Goal: Task Accomplishment & Management: Manage account settings

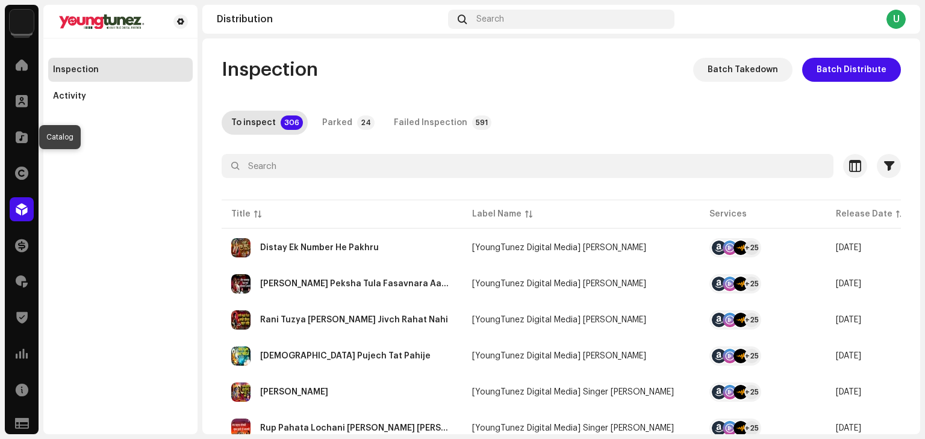
click at [24, 135] on span at bounding box center [22, 137] width 12 height 10
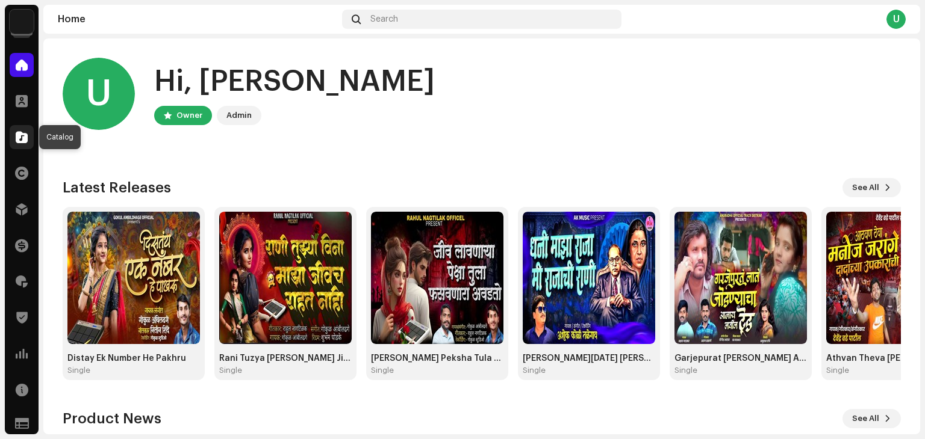
click at [25, 128] on div at bounding box center [22, 137] width 24 height 24
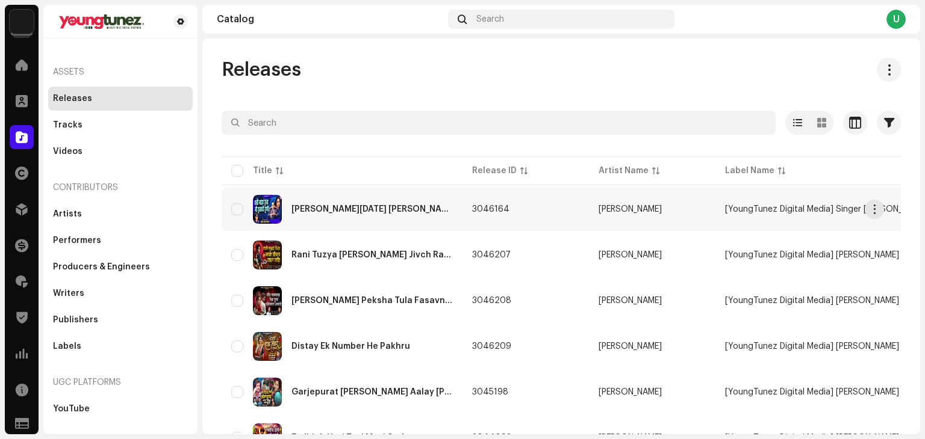
click at [357, 210] on div "[PERSON_NAME][DATE] [PERSON_NAME]" at bounding box center [371, 209] width 161 height 8
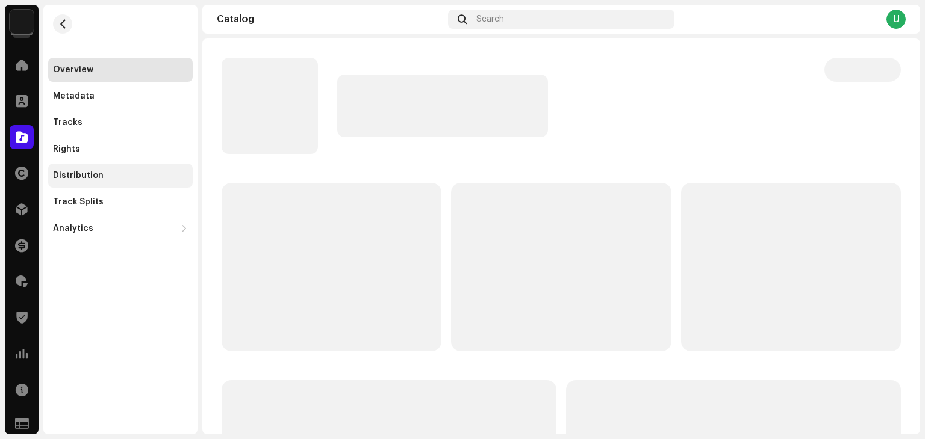
click at [75, 179] on div "Distribution" at bounding box center [78, 176] width 51 height 10
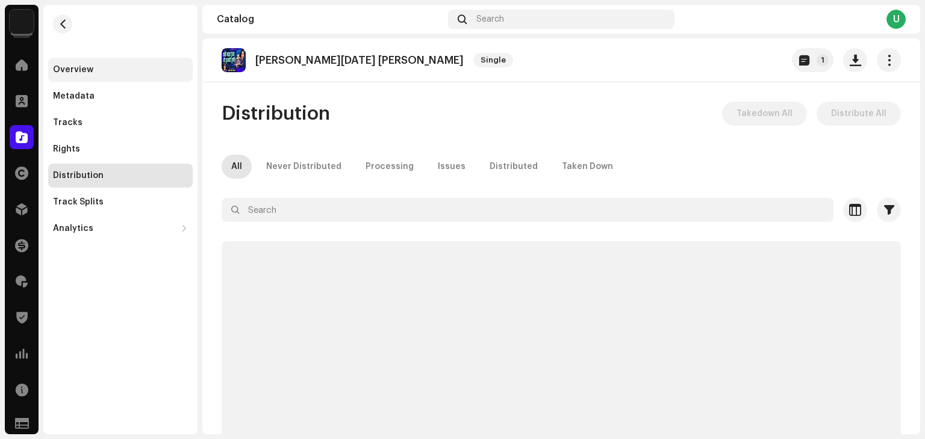
click at [76, 67] on div "Overview" at bounding box center [73, 70] width 40 height 10
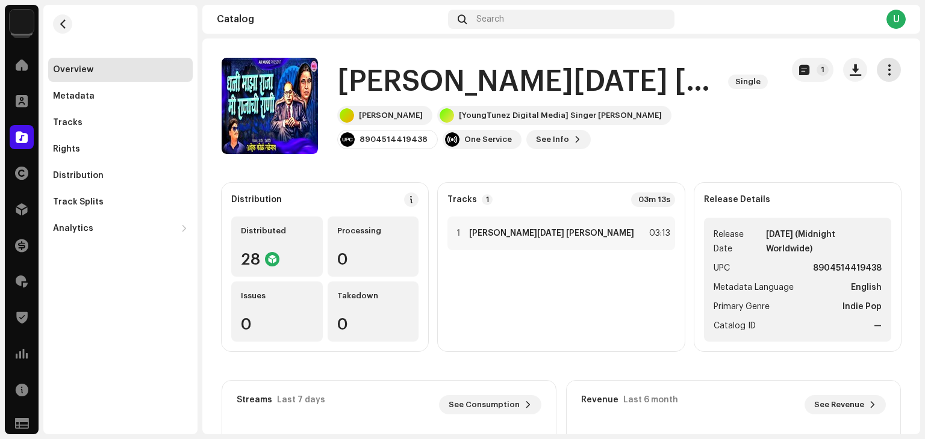
click at [883, 70] on span "button" at bounding box center [888, 70] width 11 height 10
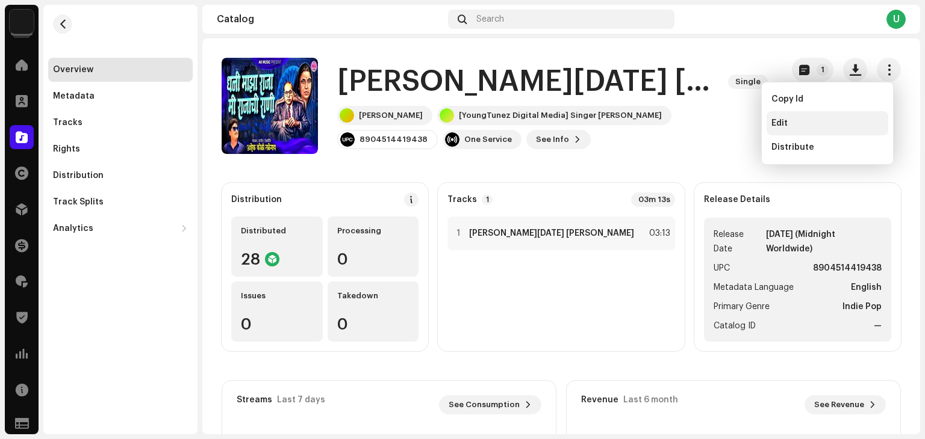
click at [796, 123] on div "Edit" at bounding box center [827, 124] width 112 height 10
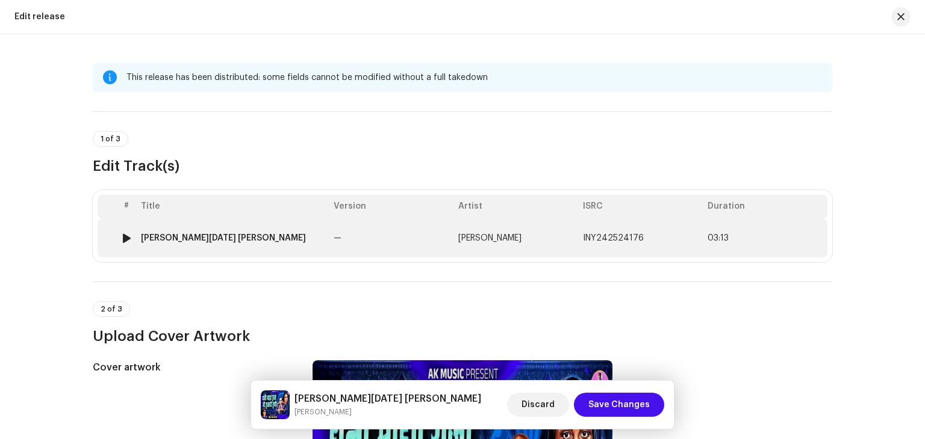
click at [441, 227] on td "—" at bounding box center [391, 238] width 125 height 39
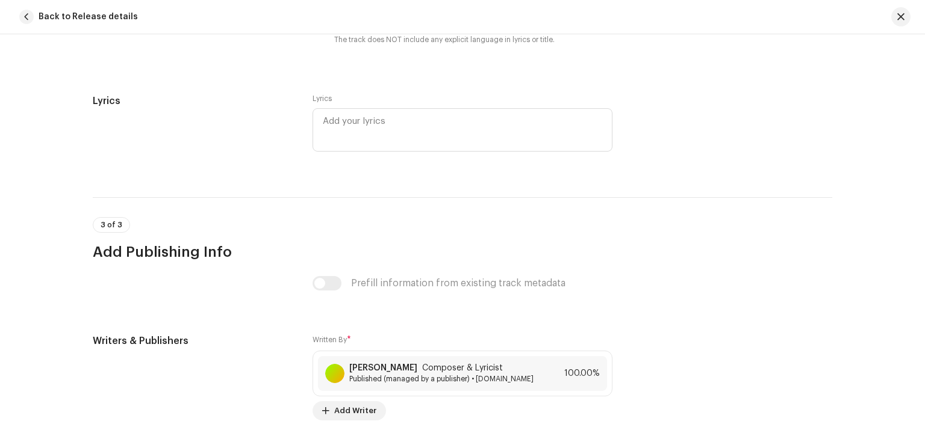
scroll to position [2447, 0]
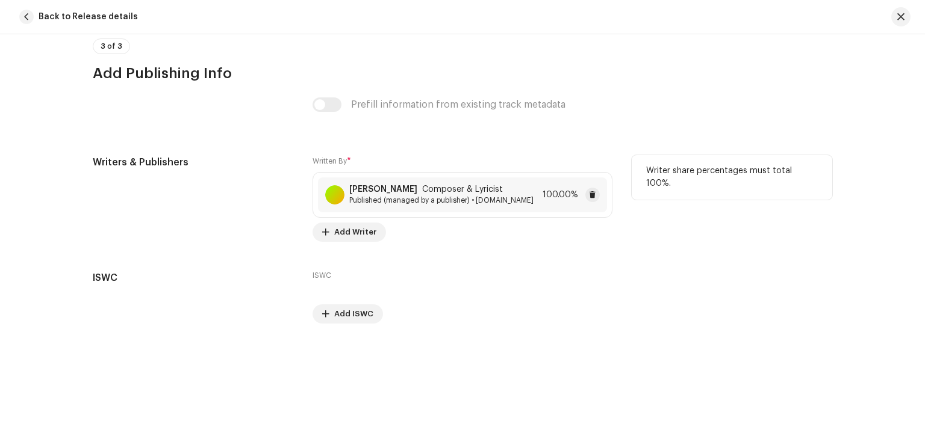
click at [392, 205] on div "[PERSON_NAME] Composer & Lyricist Published (managed by a publisher) • [DOMAIN_…" at bounding box center [462, 195] width 289 height 35
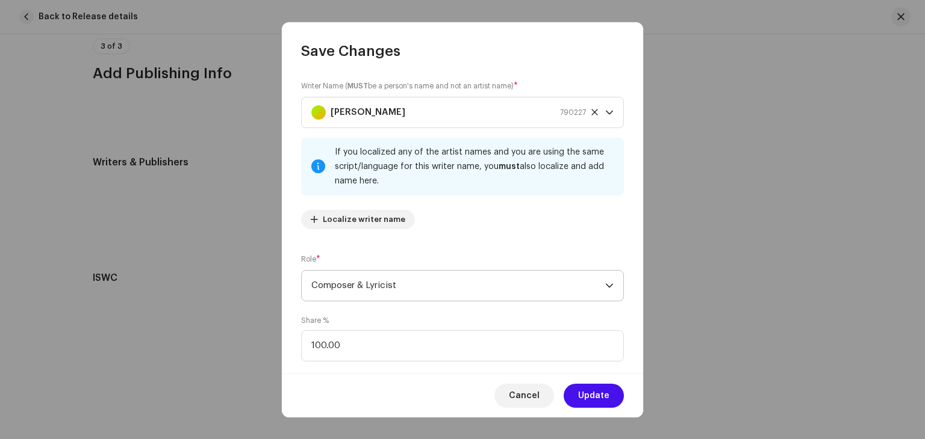
click at [376, 290] on span "Composer & Lyricist" at bounding box center [458, 286] width 294 height 30
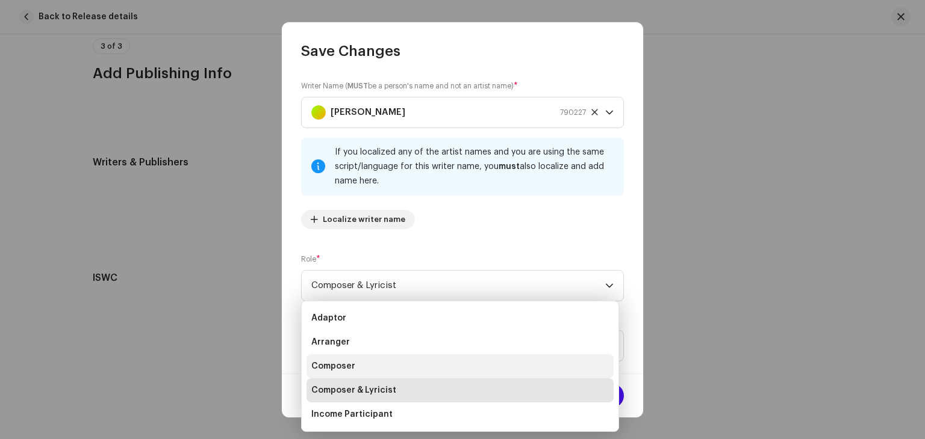
click at [338, 368] on span "Composer" at bounding box center [333, 367] width 44 height 12
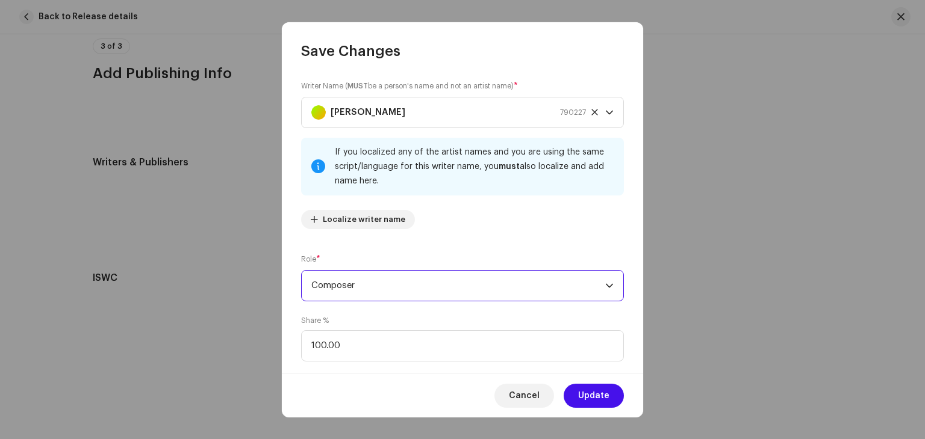
click at [368, 284] on span "Composer" at bounding box center [458, 286] width 294 height 30
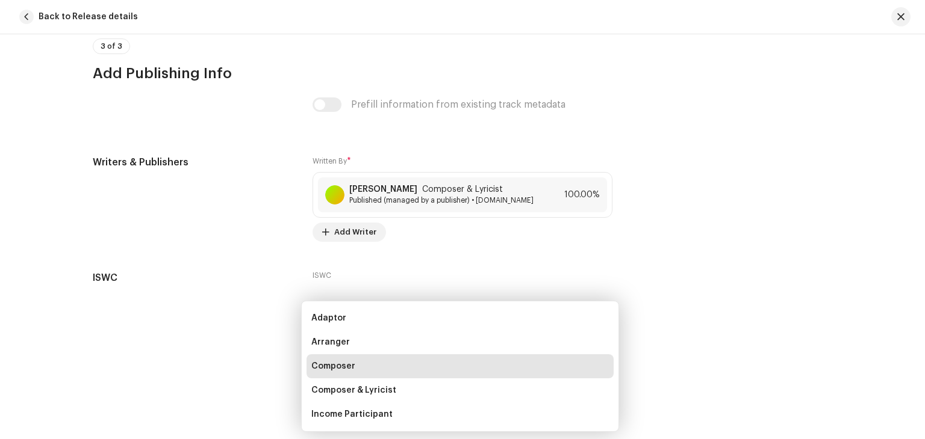
click at [278, 350] on div "Save Changes Writer Name ( MUST be a person's name and not an artist name) * [P…" at bounding box center [462, 219] width 925 height 439
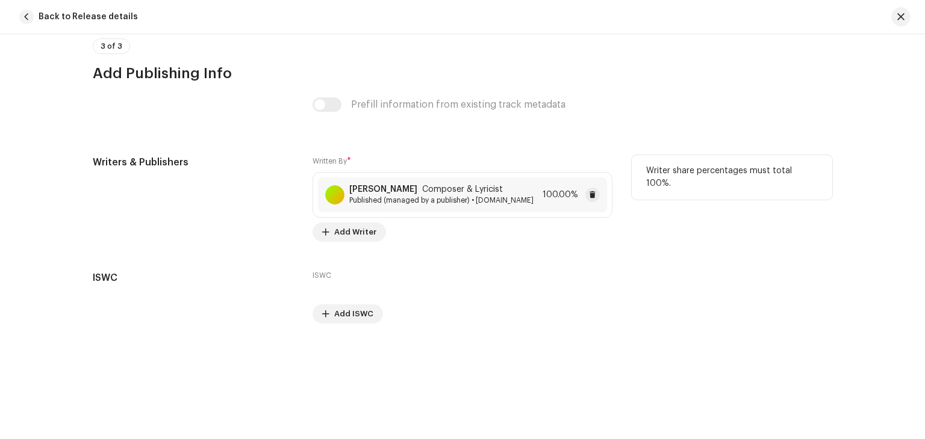
click at [432, 203] on span "Published (managed by a publisher) • [DOMAIN_NAME]" at bounding box center [441, 201] width 184 height 10
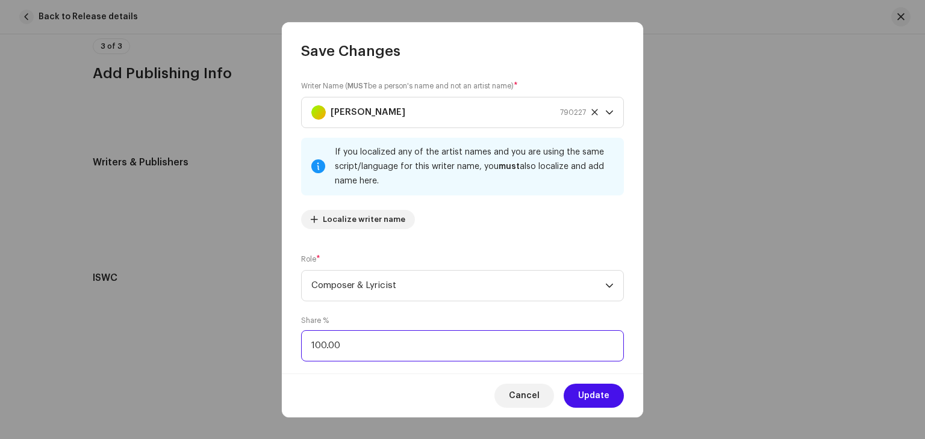
drag, startPoint x: 320, startPoint y: 345, endPoint x: 299, endPoint y: 345, distance: 21.1
click at [299, 345] on div "Writer Name ( MUST be a person's name and not an artist name) * [PERSON_NAME] 7…" at bounding box center [462, 217] width 361 height 313
type input "50.00"
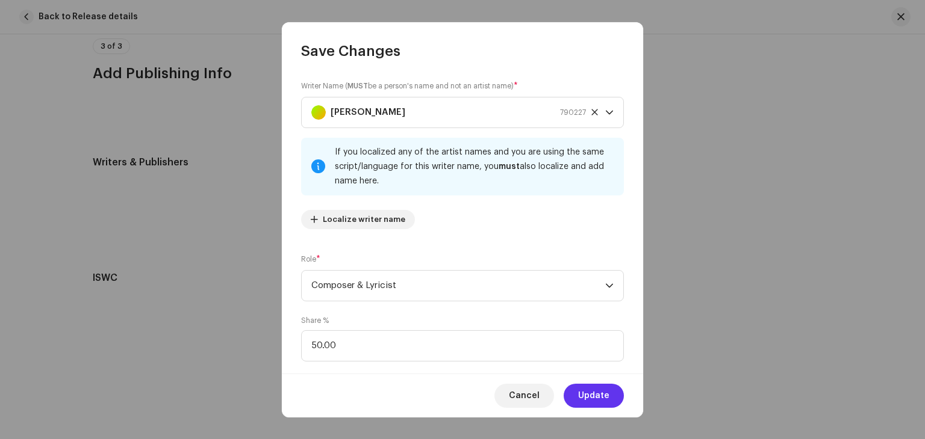
click at [590, 405] on span "Update" at bounding box center [593, 396] width 31 height 24
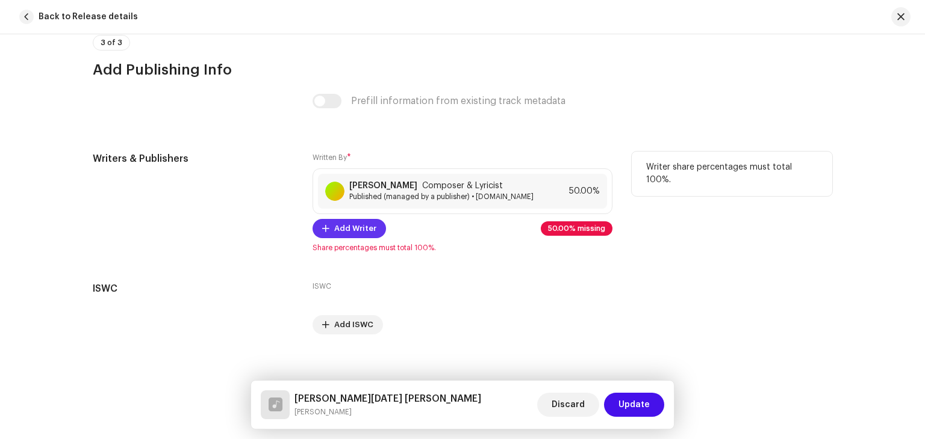
click at [344, 235] on span "Add Writer" at bounding box center [355, 229] width 42 height 24
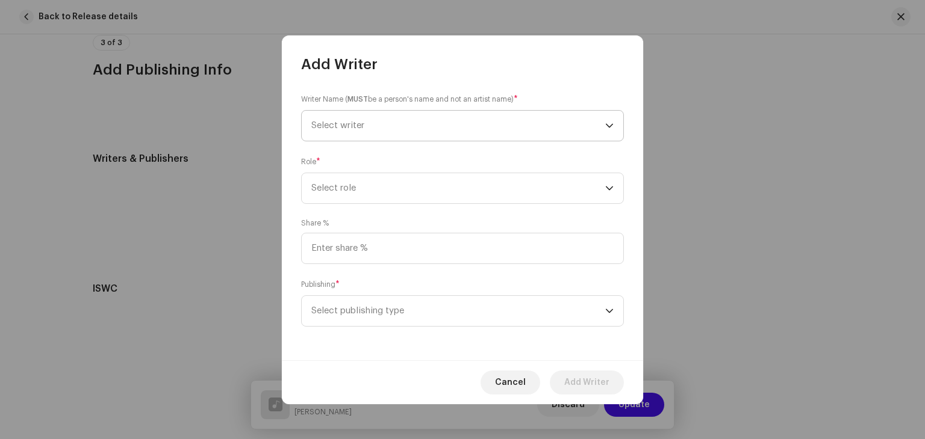
click at [352, 128] on span "Select writer" at bounding box center [337, 125] width 53 height 9
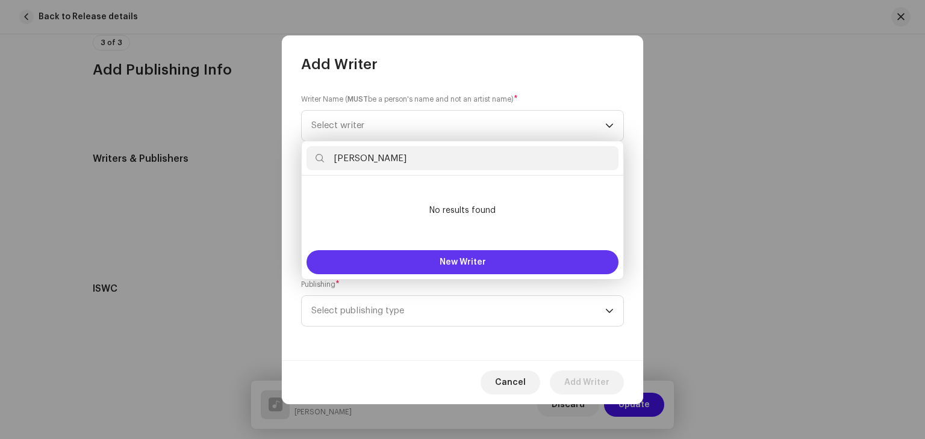
type input "[PERSON_NAME]"
click at [446, 265] on span "New Writer" at bounding box center [462, 262] width 46 height 8
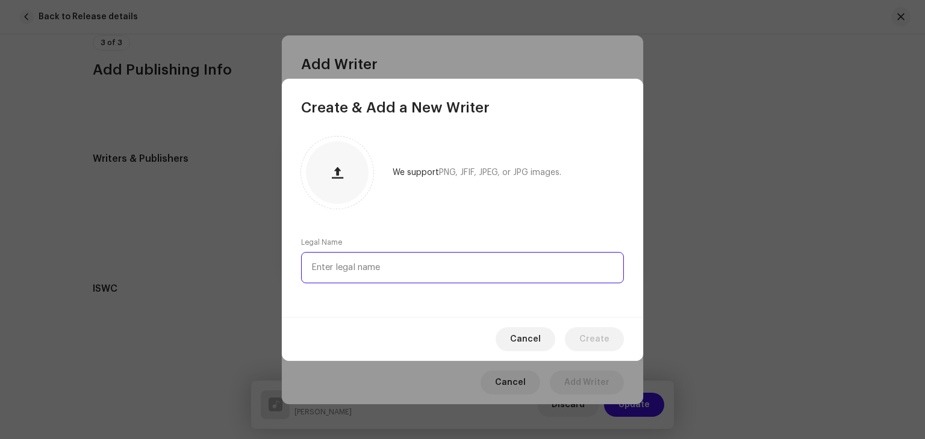
click at [388, 269] on input "text" at bounding box center [462, 267] width 323 height 31
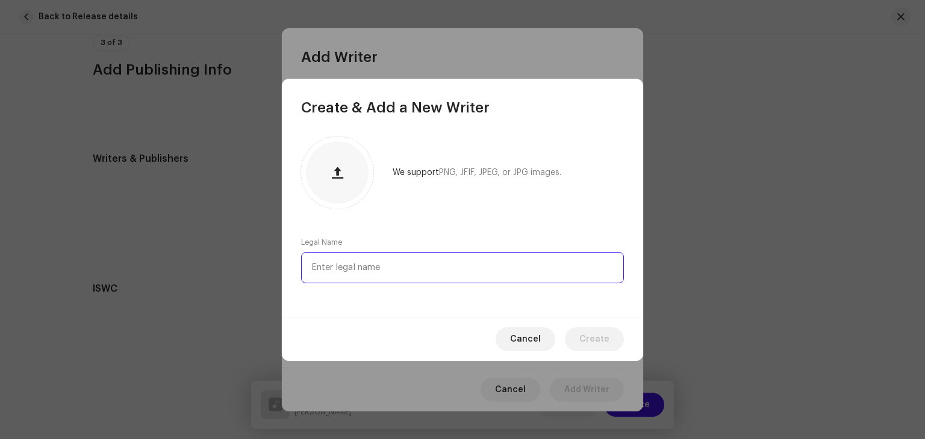
paste input "[PERSON_NAME]"
type input "[PERSON_NAME]"
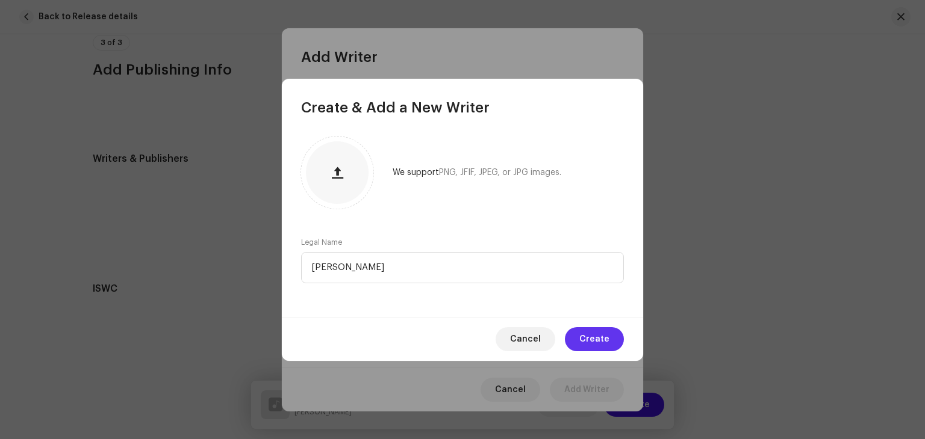
click at [615, 343] on button "Create" at bounding box center [594, 339] width 59 height 24
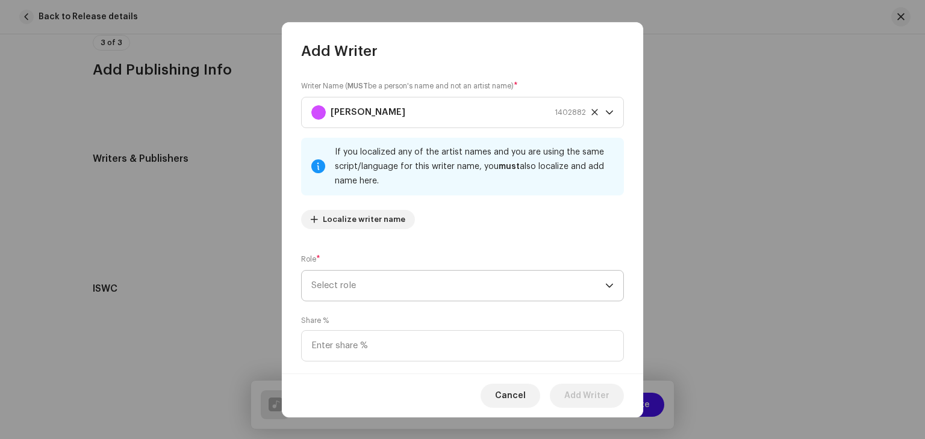
click at [371, 285] on span "Select role" at bounding box center [458, 286] width 294 height 30
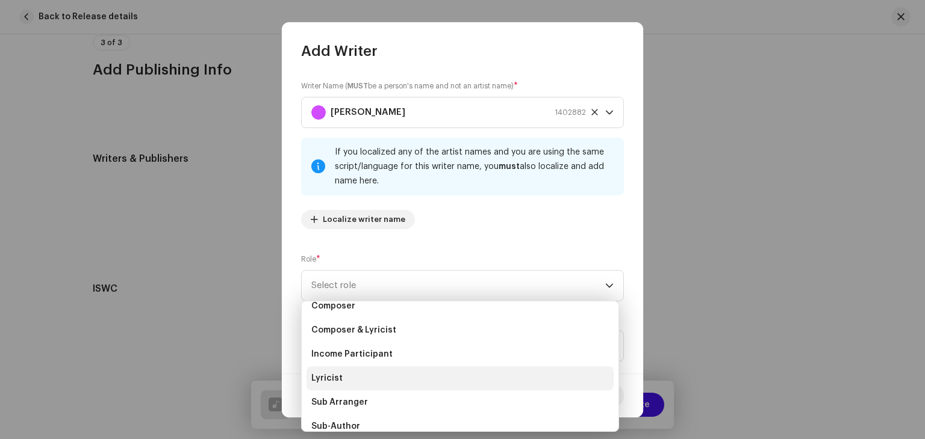
scroll to position [120, 0]
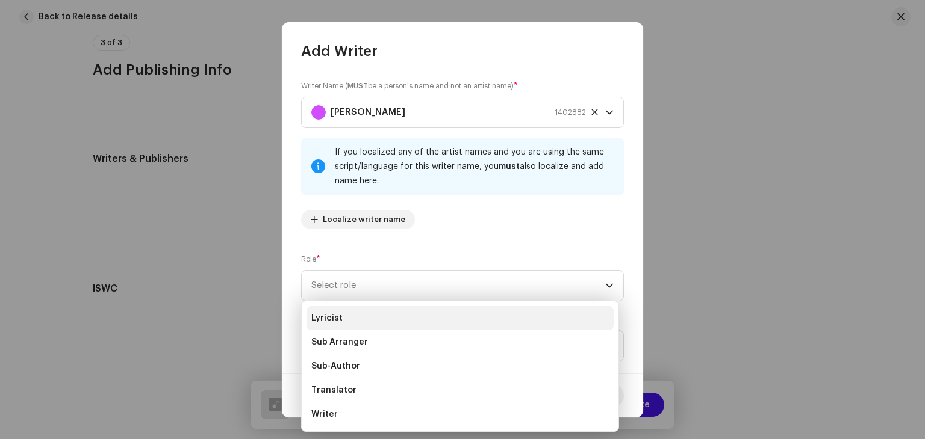
click at [350, 324] on li "Lyricist" at bounding box center [459, 318] width 307 height 24
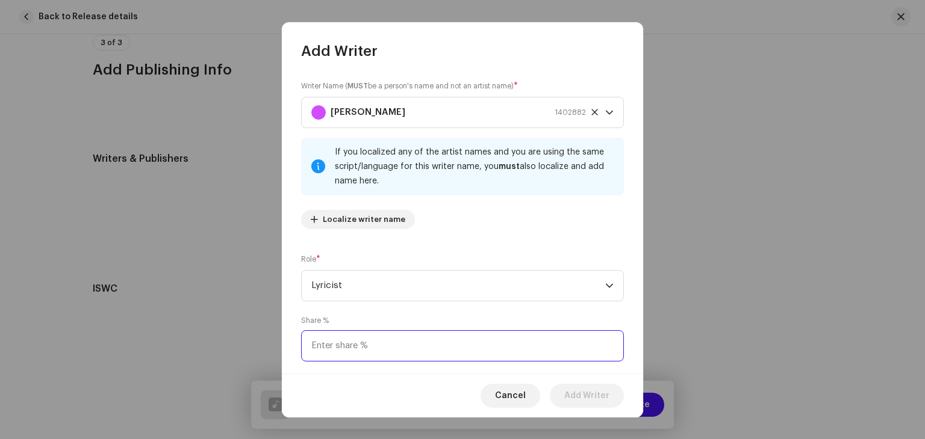
click at [341, 345] on input at bounding box center [462, 345] width 323 height 31
type input "50.00"
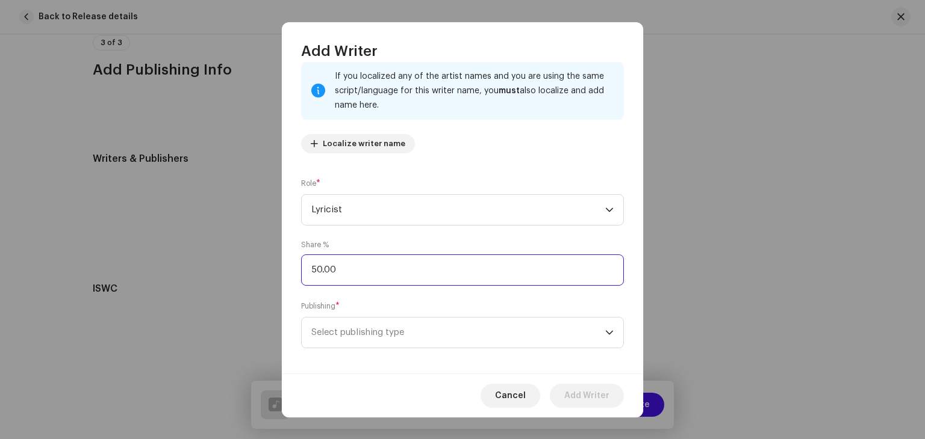
scroll to position [84, 0]
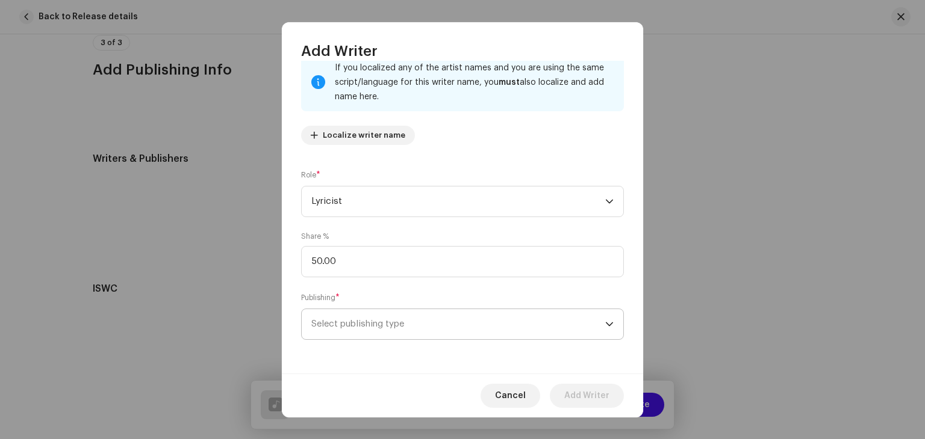
click at [362, 324] on span "Select publishing type" at bounding box center [458, 324] width 294 height 30
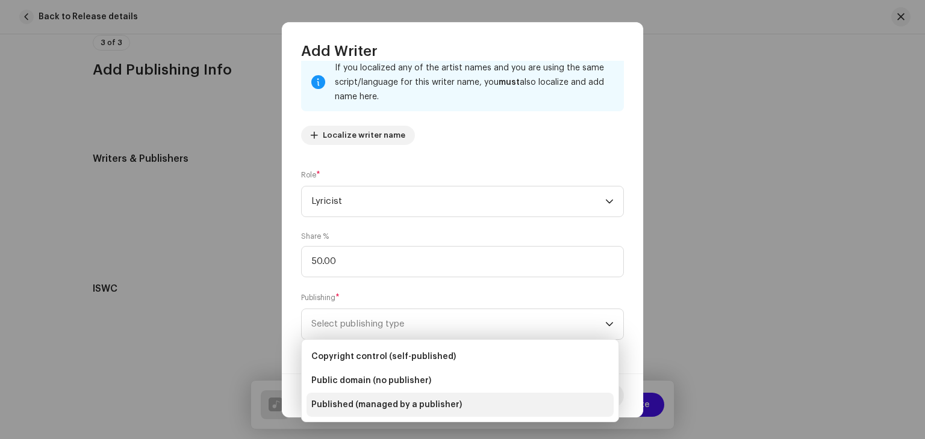
click at [388, 404] on span "Published (managed by a publisher)" at bounding box center [386, 405] width 150 height 12
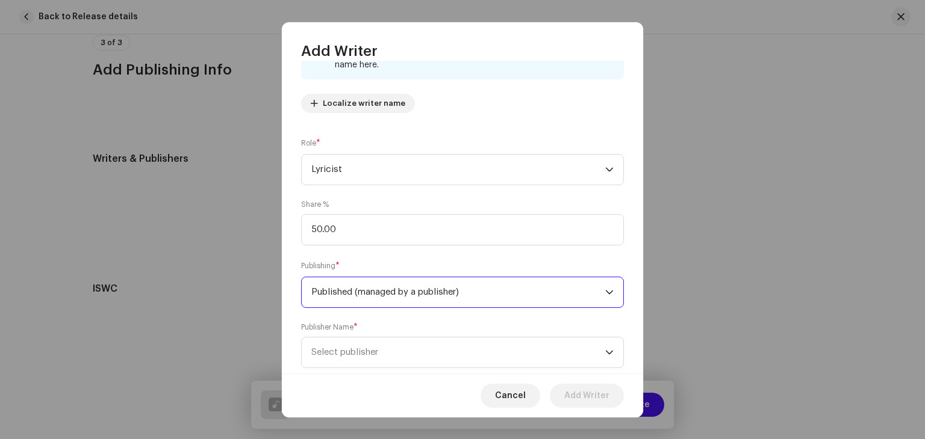
scroll to position [145, 0]
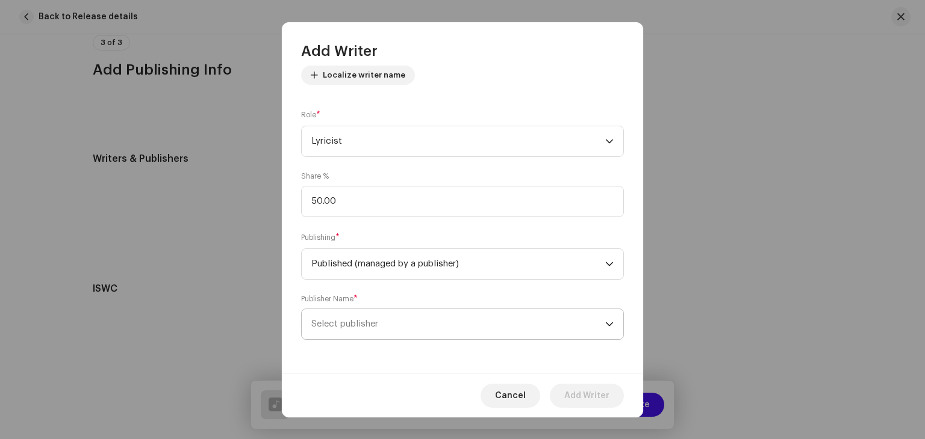
click at [370, 328] on span "Select publisher" at bounding box center [458, 324] width 294 height 30
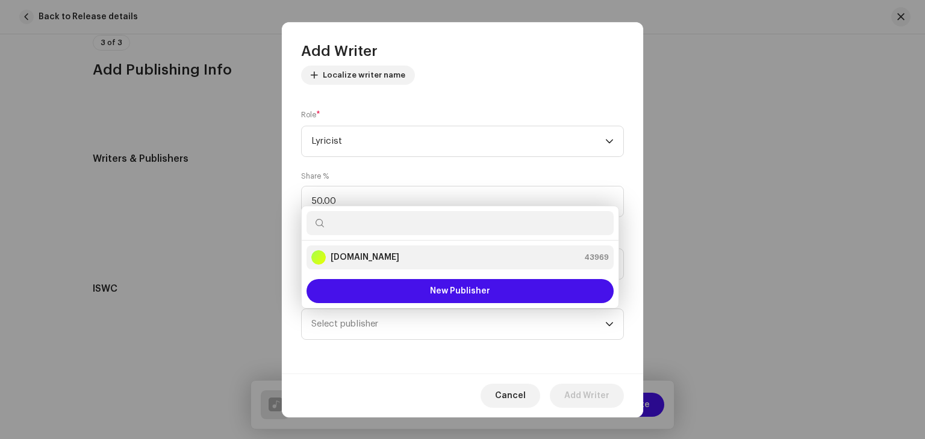
click at [353, 258] on strong "[DOMAIN_NAME]" at bounding box center [364, 258] width 69 height 12
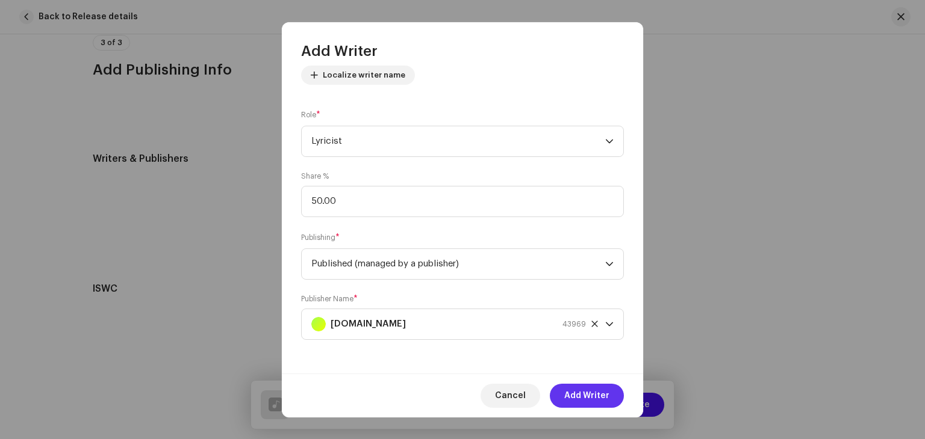
click at [589, 398] on span "Add Writer" at bounding box center [586, 396] width 45 height 24
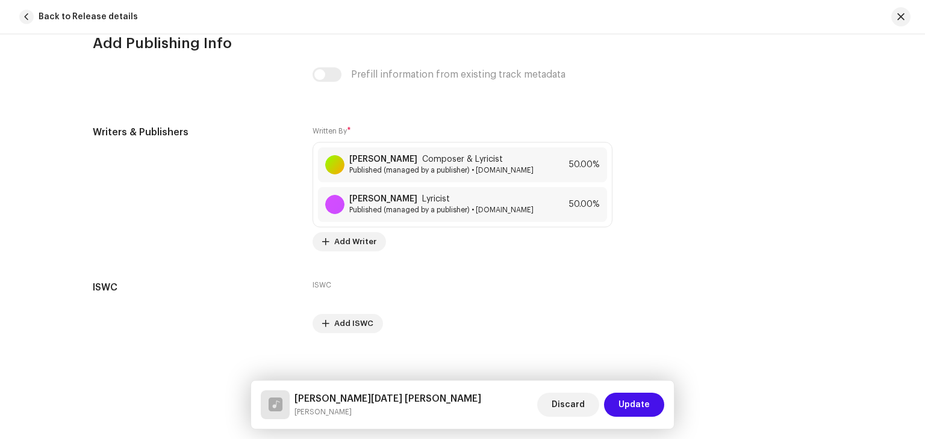
scroll to position [2487, 0]
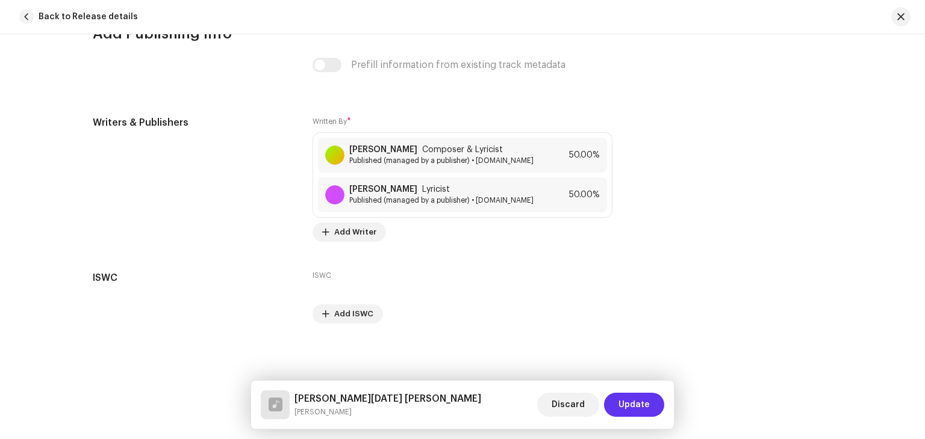
click at [656, 407] on button "Update" at bounding box center [634, 405] width 60 height 24
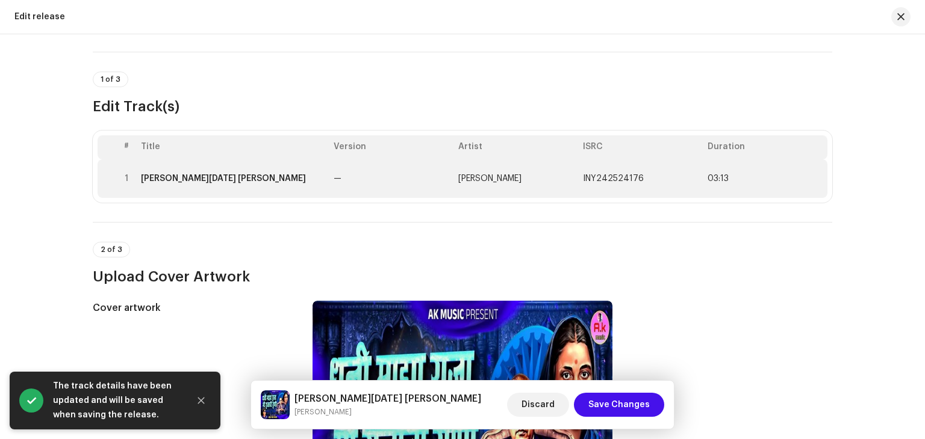
scroll to position [0, 0]
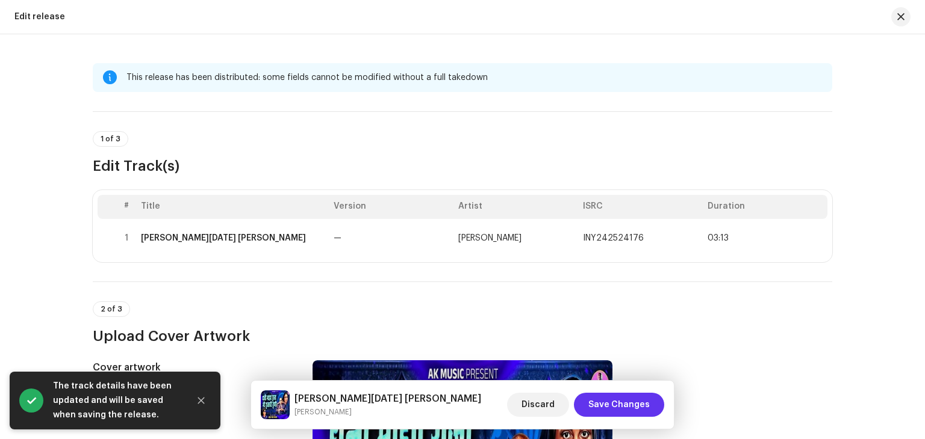
click at [616, 401] on span "Save Changes" at bounding box center [618, 405] width 61 height 24
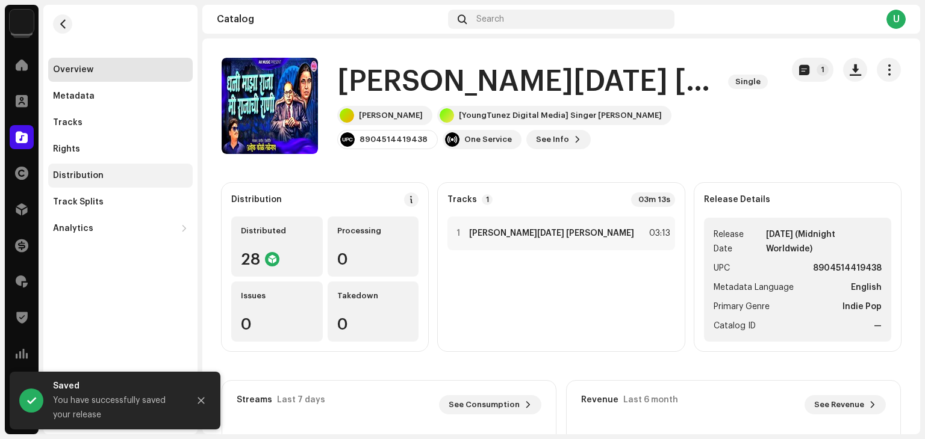
click at [81, 175] on div "Distribution" at bounding box center [78, 176] width 51 height 10
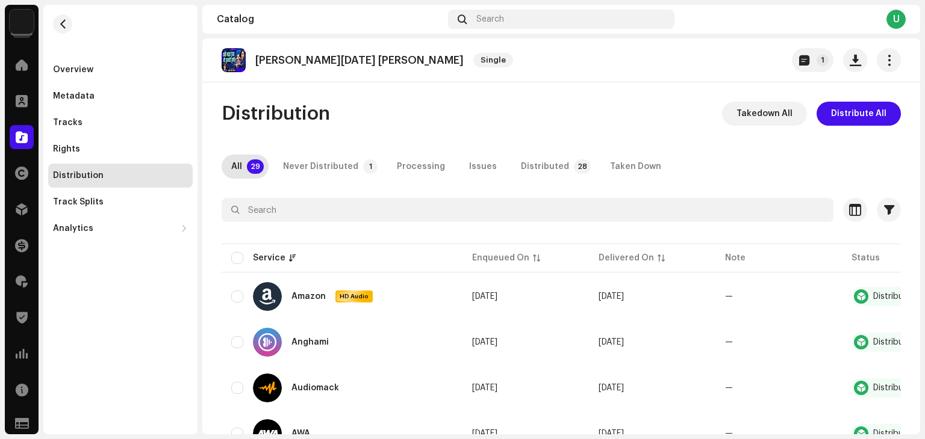
drag, startPoint x: 545, startPoint y: 161, endPoint x: 288, endPoint y: 240, distance: 268.8
click at [544, 161] on div "Distributed" at bounding box center [545, 167] width 48 height 24
click at [235, 259] on input "checkbox" at bounding box center [237, 258] width 12 height 12
checkbox input "true"
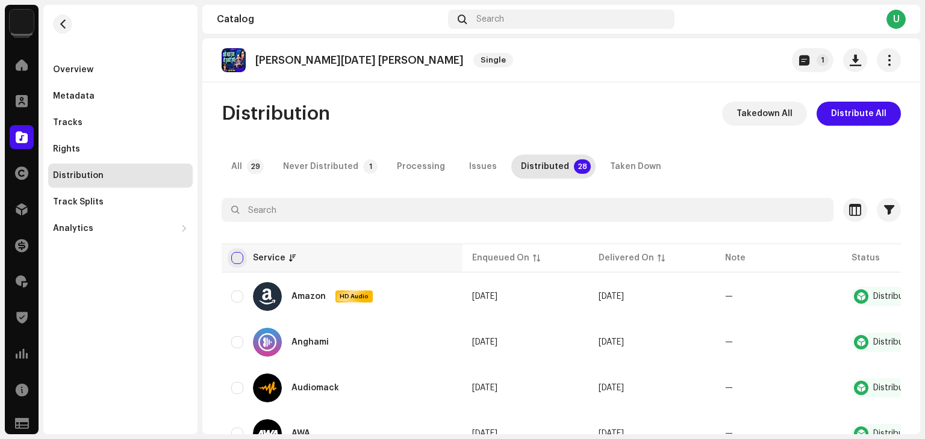
checkbox input "true"
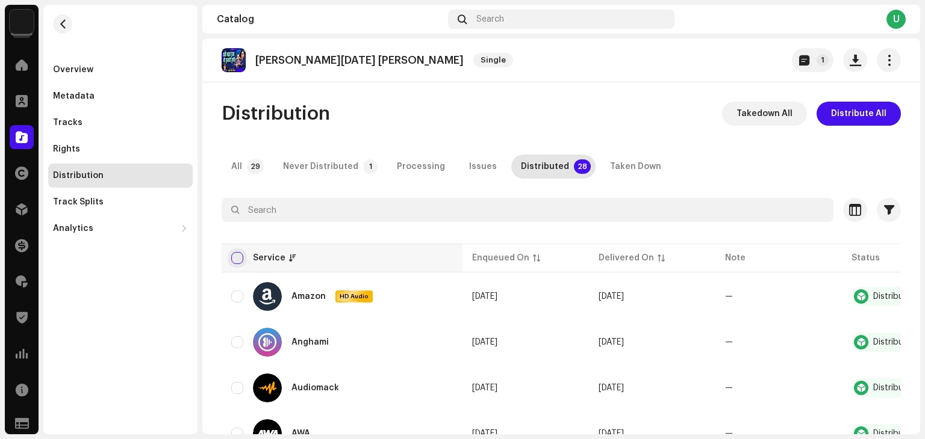
checkbox input "true"
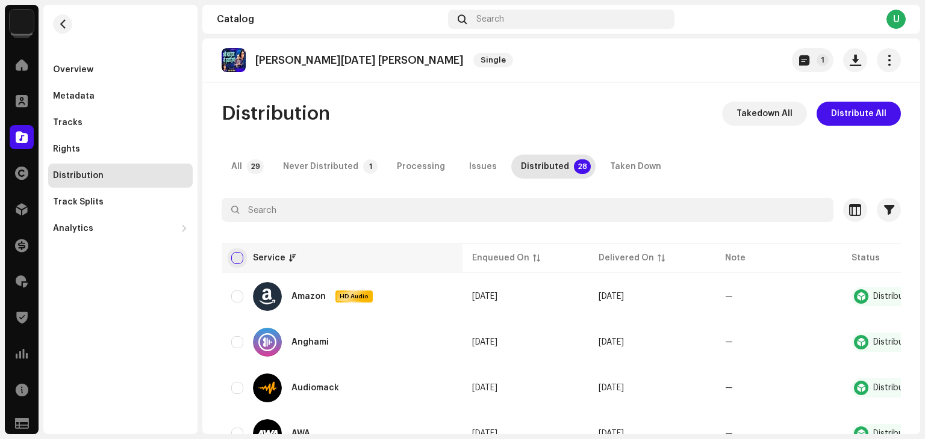
checkbox input "true"
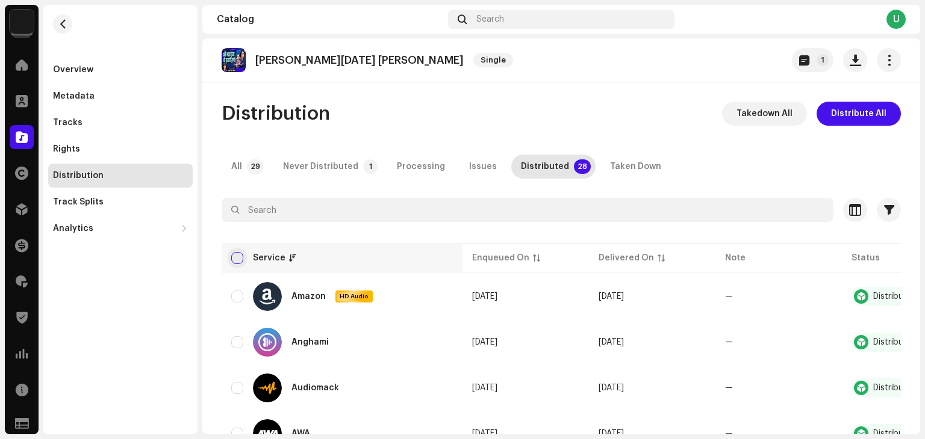
checkbox input "true"
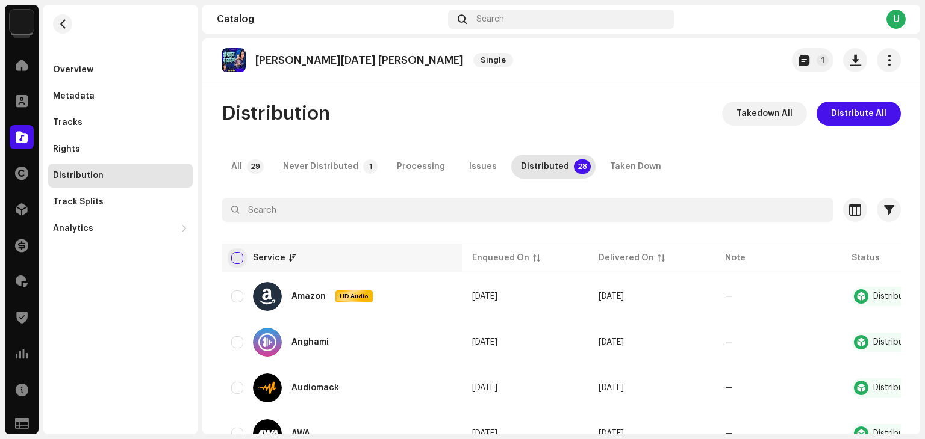
checkbox input "true"
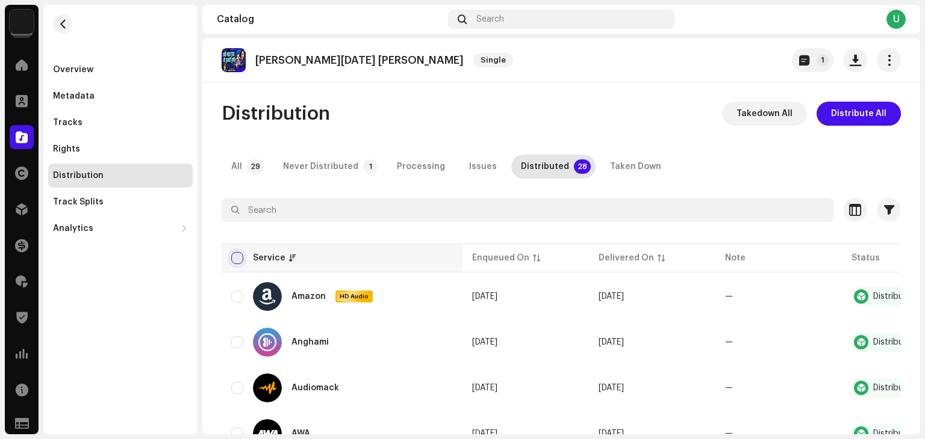
checkbox input "true"
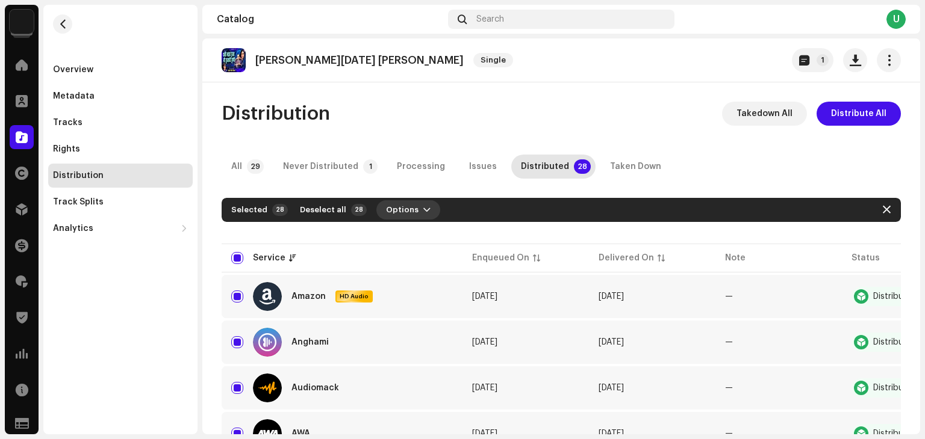
click at [392, 212] on span "Options" at bounding box center [402, 210] width 33 height 24
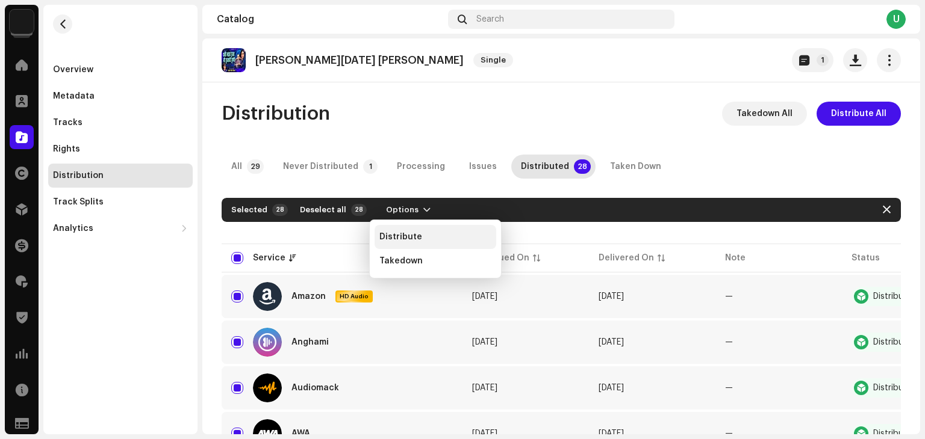
click at [397, 235] on span "Distribute" at bounding box center [400, 237] width 43 height 10
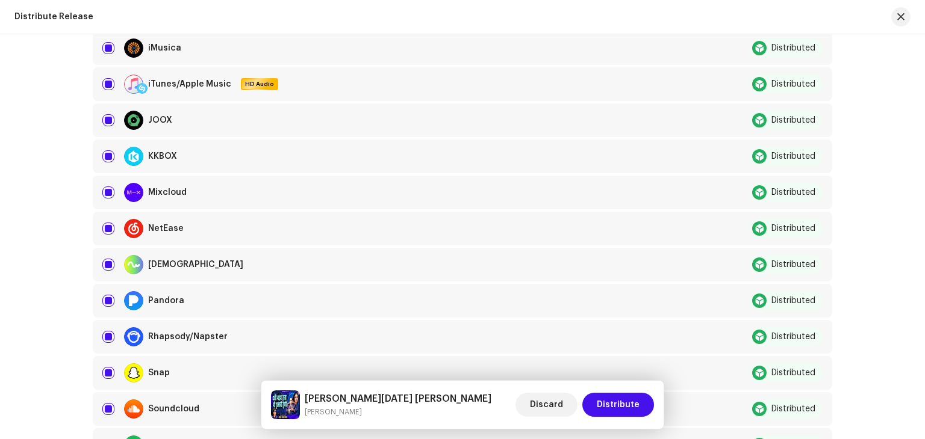
scroll to position [843, 0]
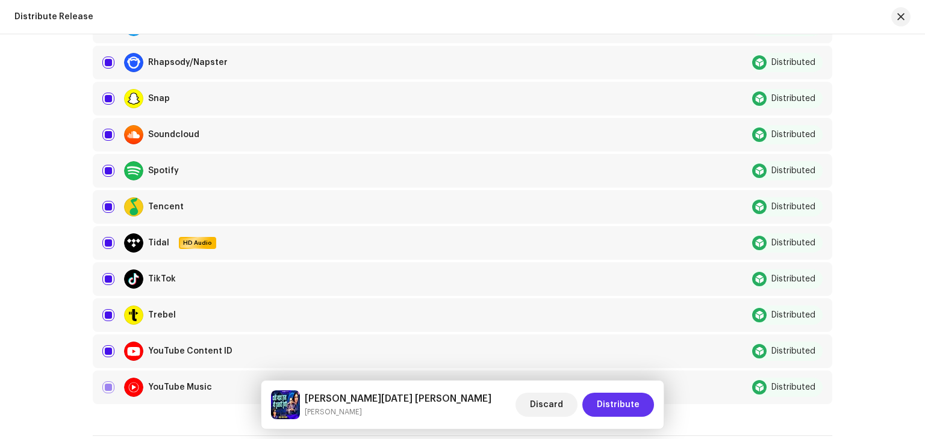
click at [613, 411] on span "Distribute" at bounding box center [617, 405] width 43 height 24
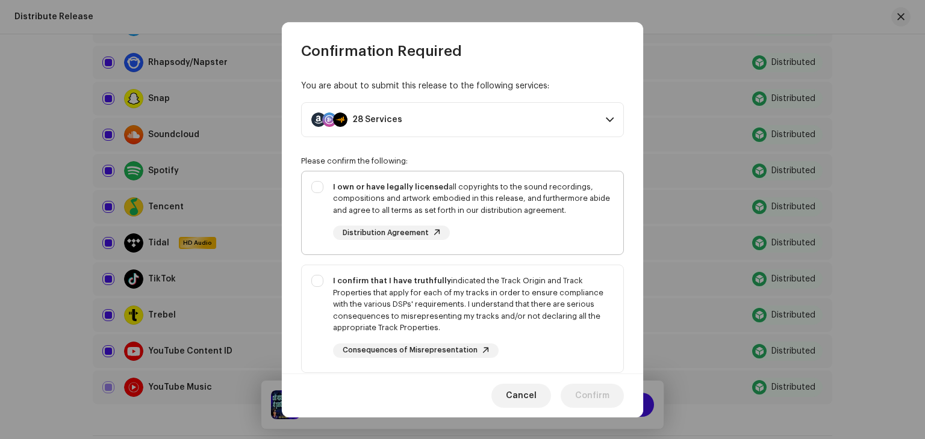
click at [312, 182] on div "I own or have legally licensed all copyrights to the sound recordings, composit…" at bounding box center [462, 211] width 321 height 79
checkbox input "true"
click at [315, 285] on div "I confirm that I have truthfully indicated the Track Origin and Track Propertie…" at bounding box center [462, 316] width 321 height 102
checkbox input "true"
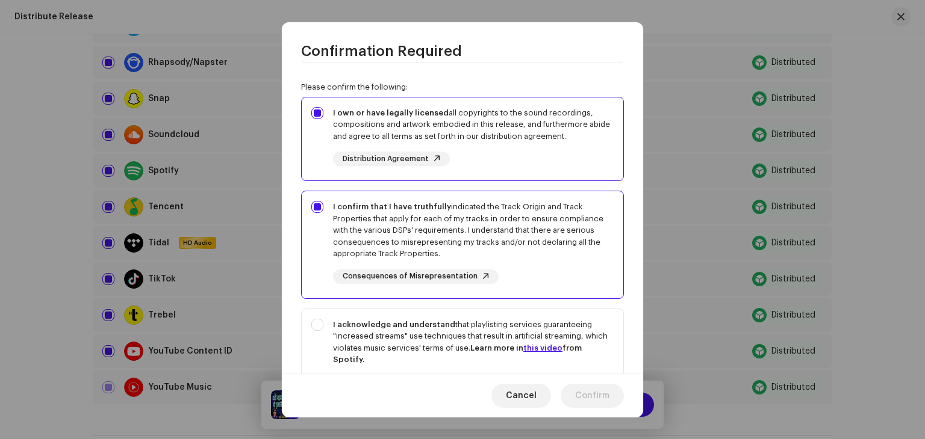
scroll to position [120, 0]
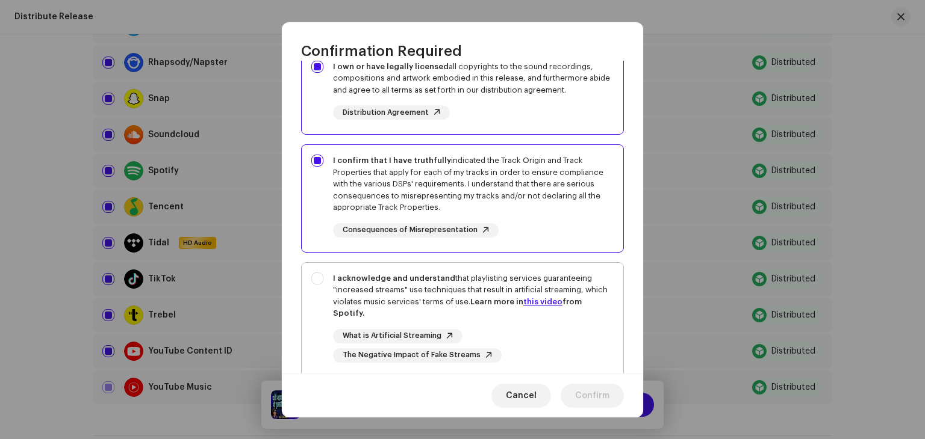
click at [317, 274] on div "I acknowledge and understand that playlisting services guaranteeing "increased …" at bounding box center [462, 318] width 321 height 110
checkbox input "true"
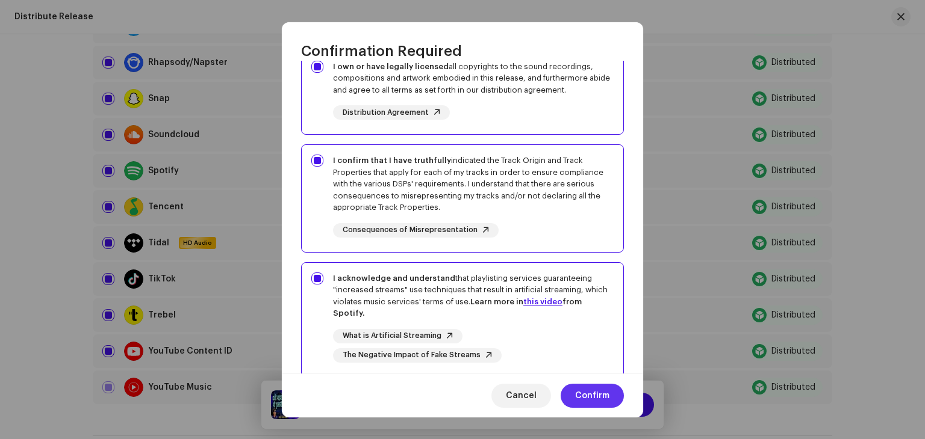
click at [571, 388] on button "Confirm" at bounding box center [591, 396] width 63 height 24
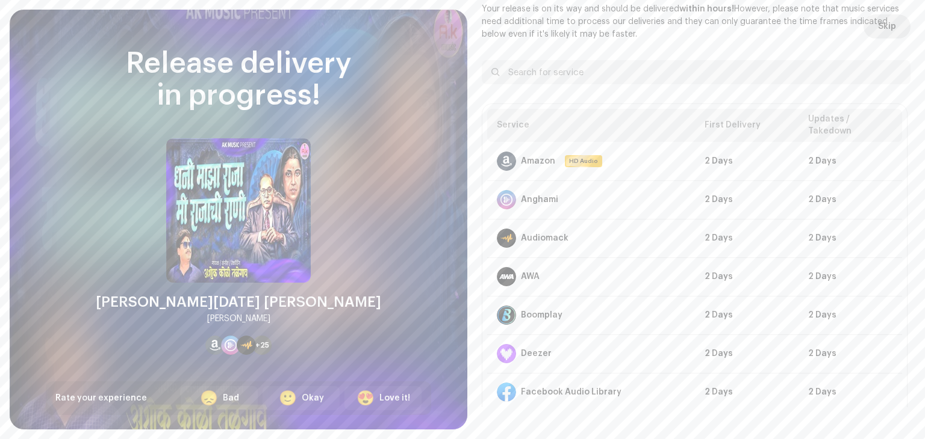
click at [882, 25] on span "Skip" at bounding box center [887, 26] width 18 height 24
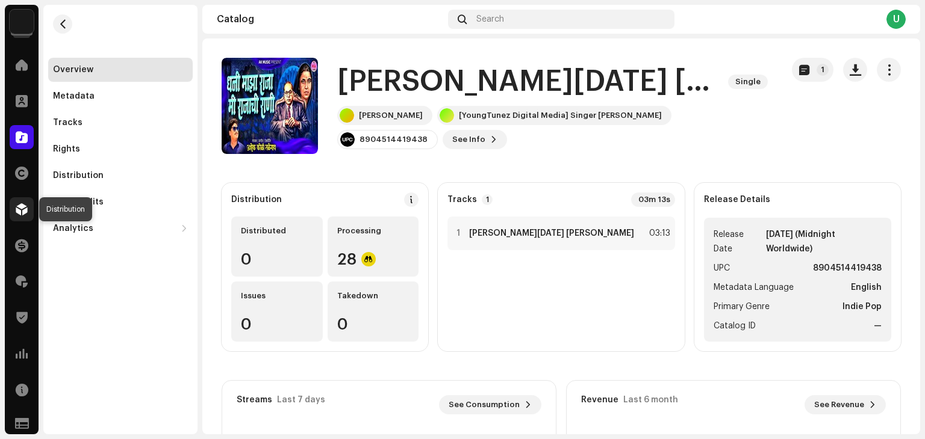
click at [14, 205] on div at bounding box center [22, 209] width 24 height 24
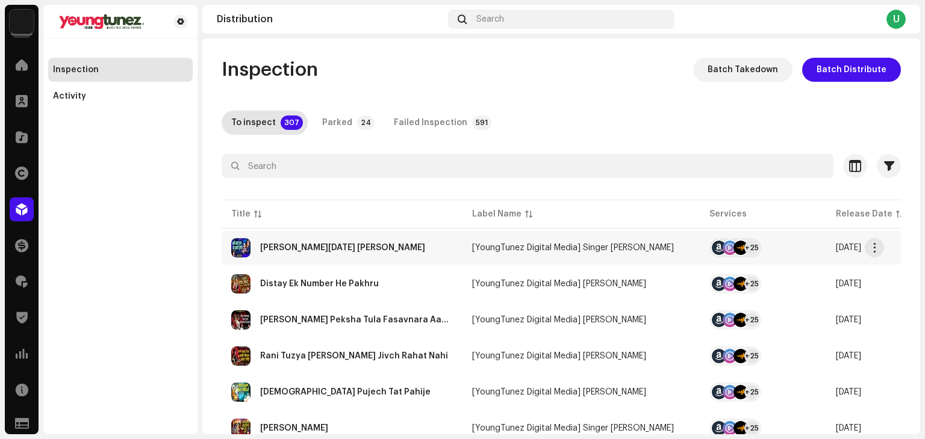
click at [402, 253] on div "[PERSON_NAME][DATE] [PERSON_NAME]" at bounding box center [342, 247] width 222 height 19
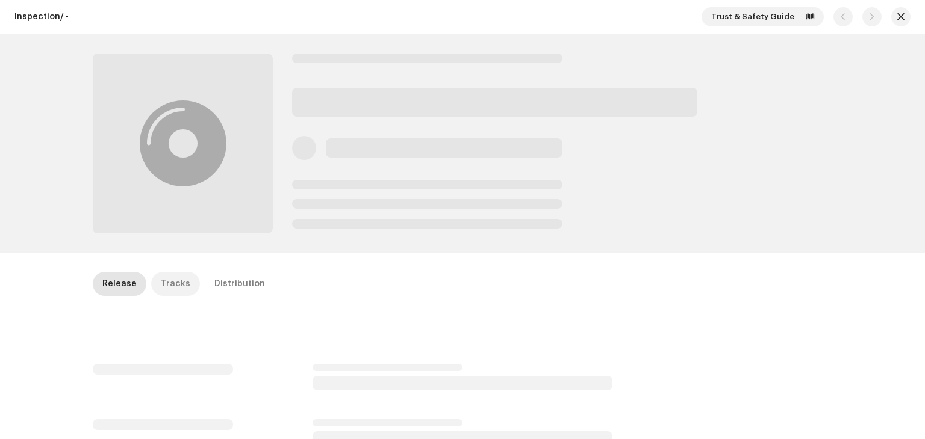
click at [164, 287] on div "Tracks" at bounding box center [175, 284] width 29 height 24
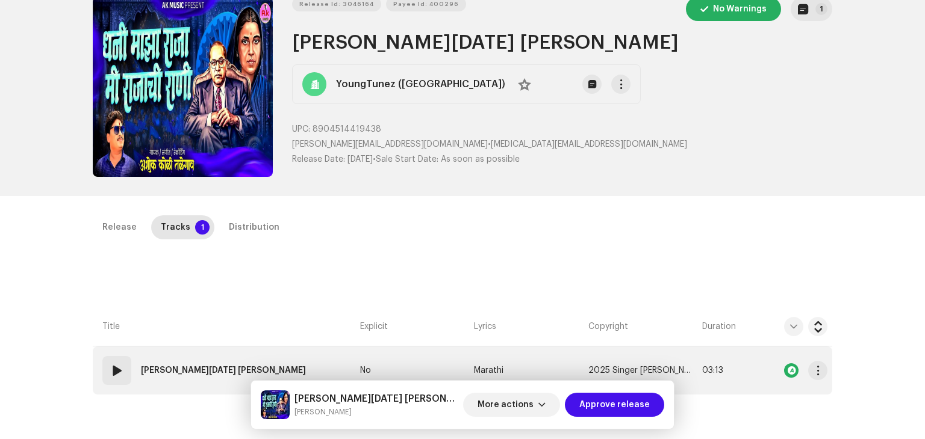
scroll to position [181, 0]
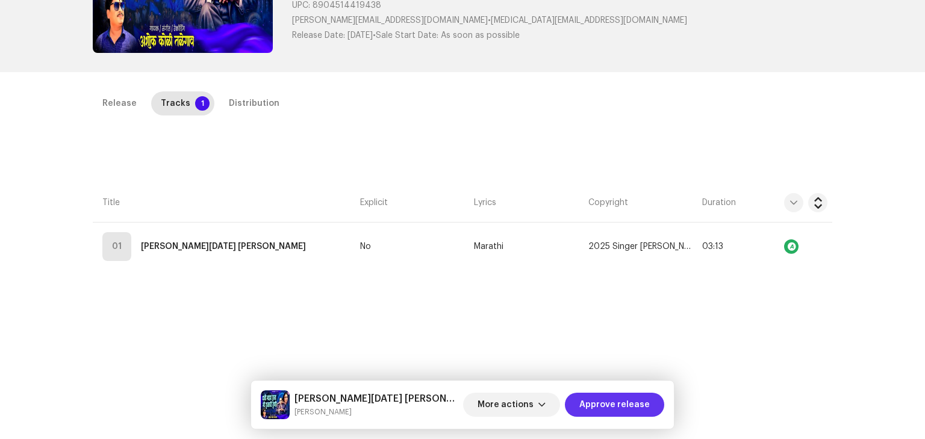
click at [595, 405] on span "Approve release" at bounding box center [614, 405] width 70 height 24
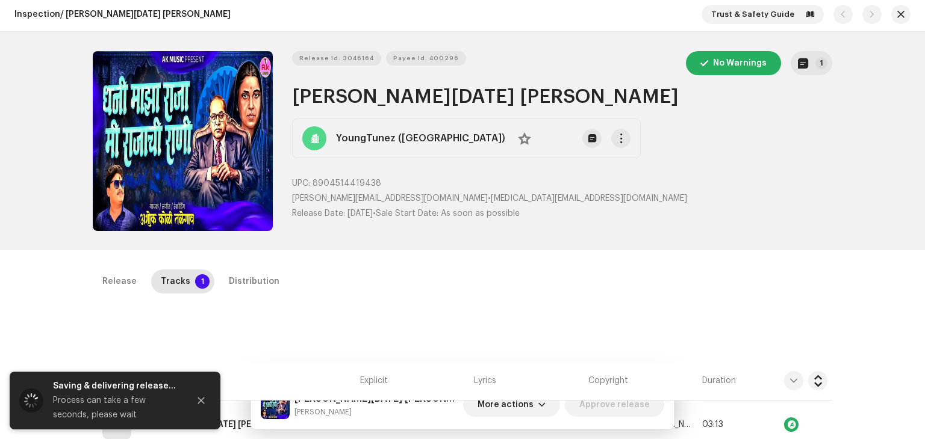
scroll to position [0, 0]
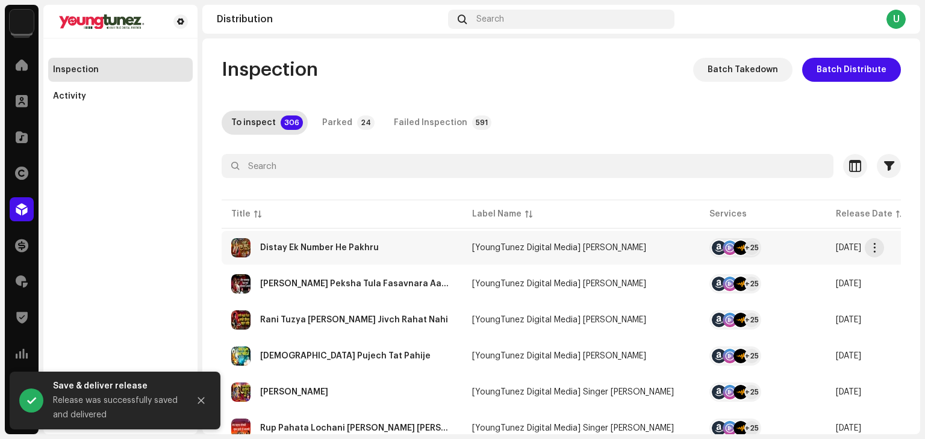
click at [412, 261] on td "Distay Ek Number He Pakhru" at bounding box center [342, 248] width 241 height 34
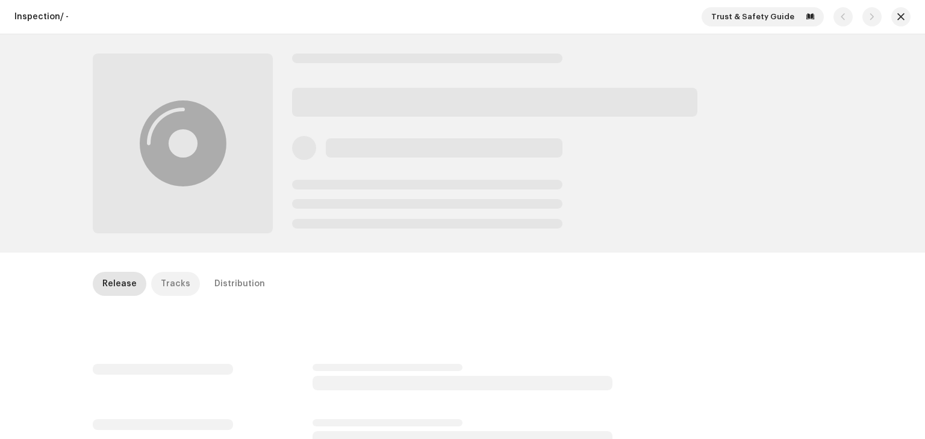
click at [164, 290] on div "Tracks" at bounding box center [175, 284] width 29 height 24
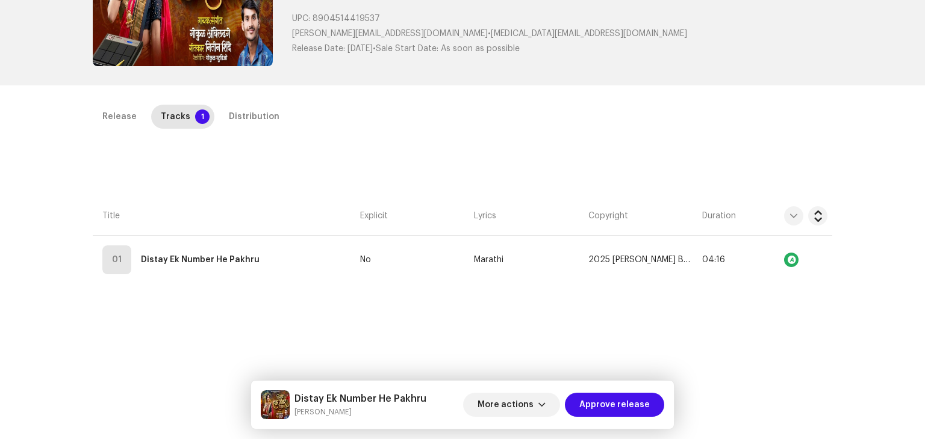
scroll to position [272, 0]
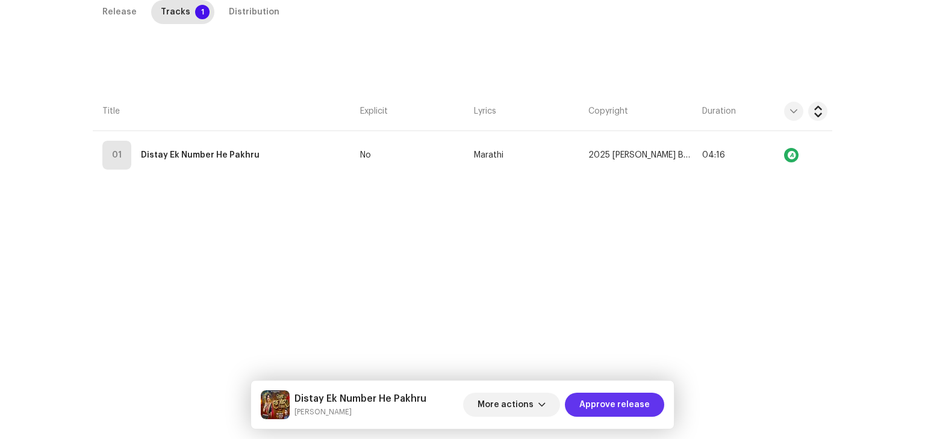
click at [619, 403] on span "Approve release" at bounding box center [614, 405] width 70 height 24
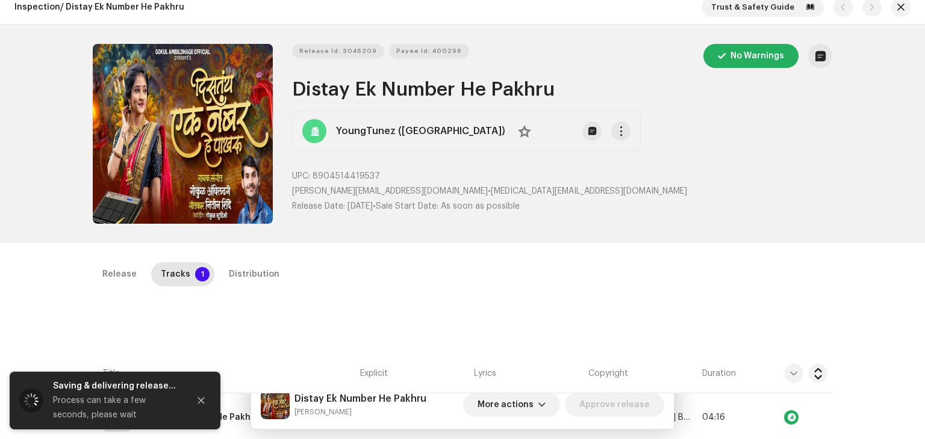
scroll to position [0, 0]
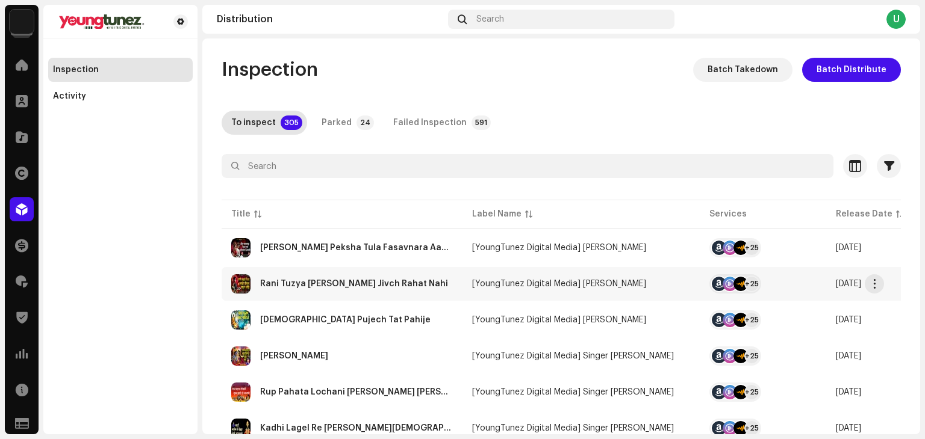
click at [415, 288] on div "Rani Tuzya [PERSON_NAME] Jivch Rahat Nahi" at bounding box center [342, 283] width 222 height 19
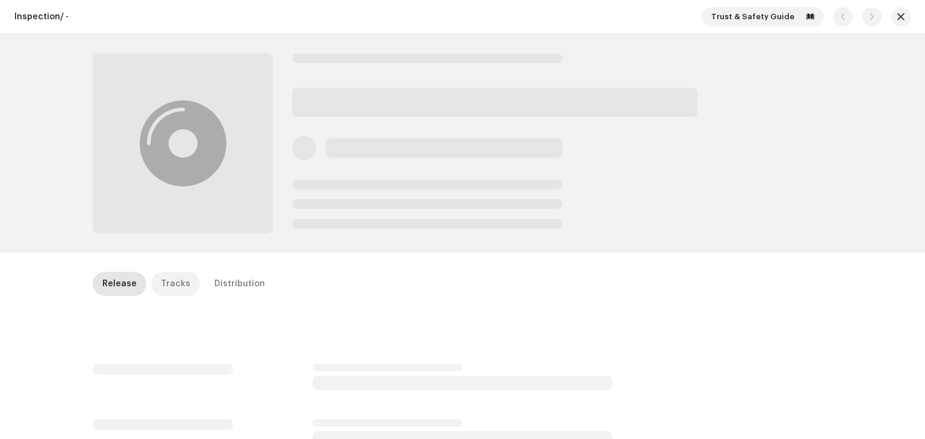
click at [161, 287] on div "Tracks" at bounding box center [175, 284] width 29 height 24
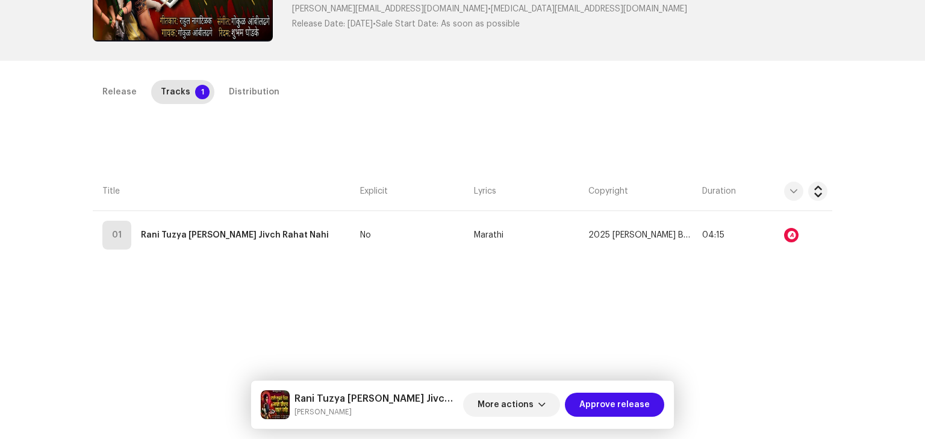
scroll to position [241, 0]
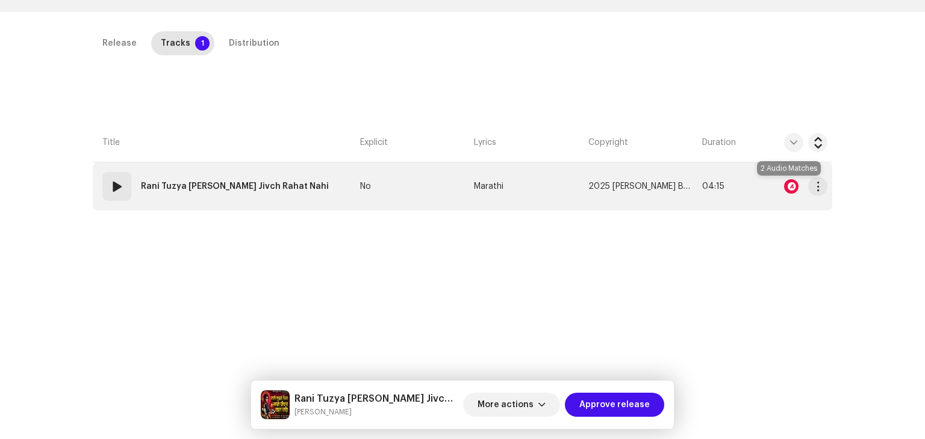
click at [790, 181] on div at bounding box center [791, 186] width 14 height 14
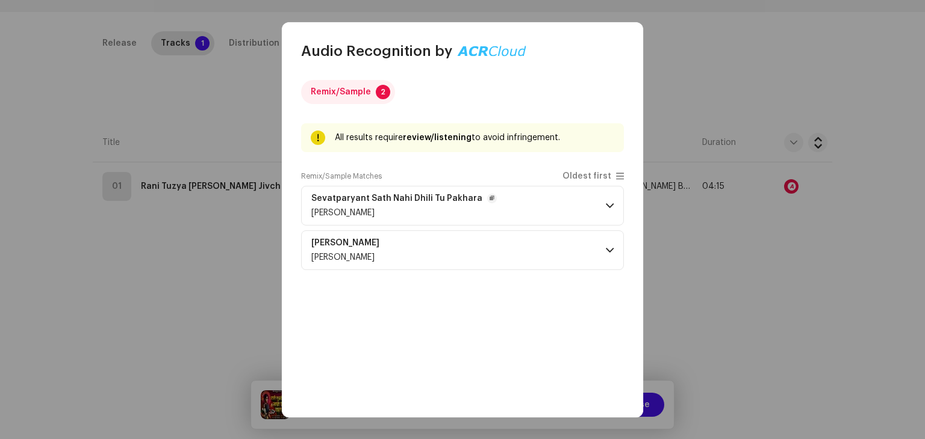
click at [329, 217] on p-accordion-header "Sevatparyant Sath Nahi Dhili Tu [PERSON_NAME]" at bounding box center [462, 206] width 323 height 40
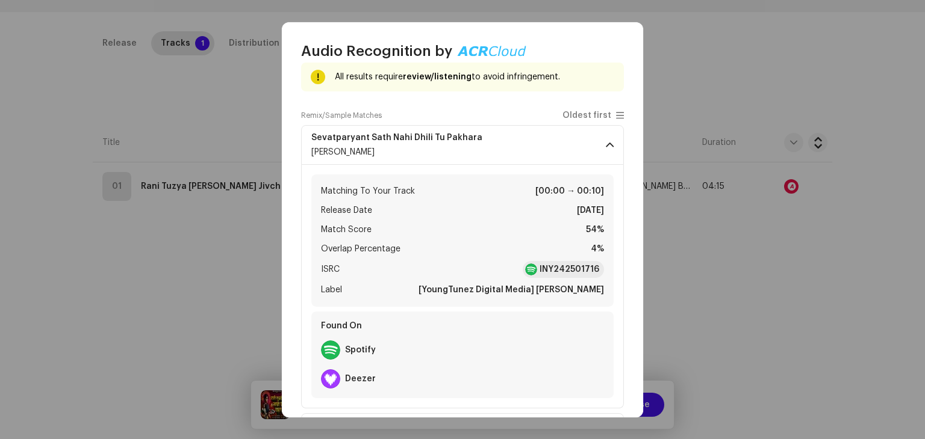
scroll to position [115, 0]
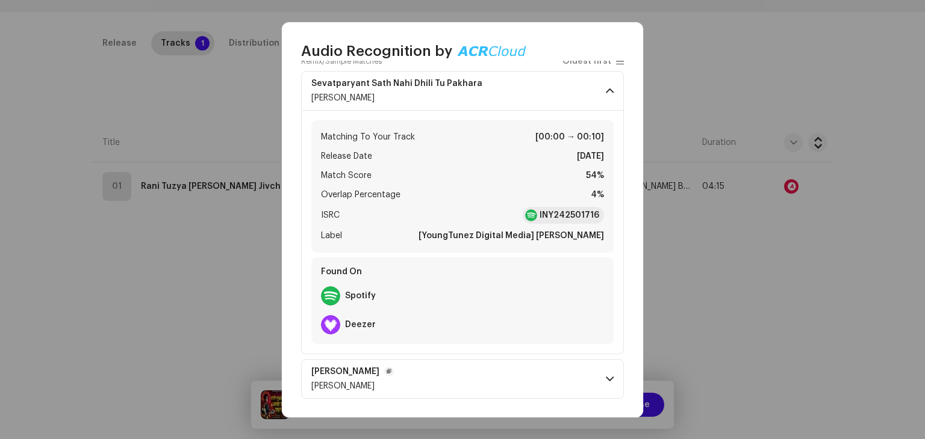
click at [320, 382] on span "[PERSON_NAME]" at bounding box center [342, 386] width 63 height 8
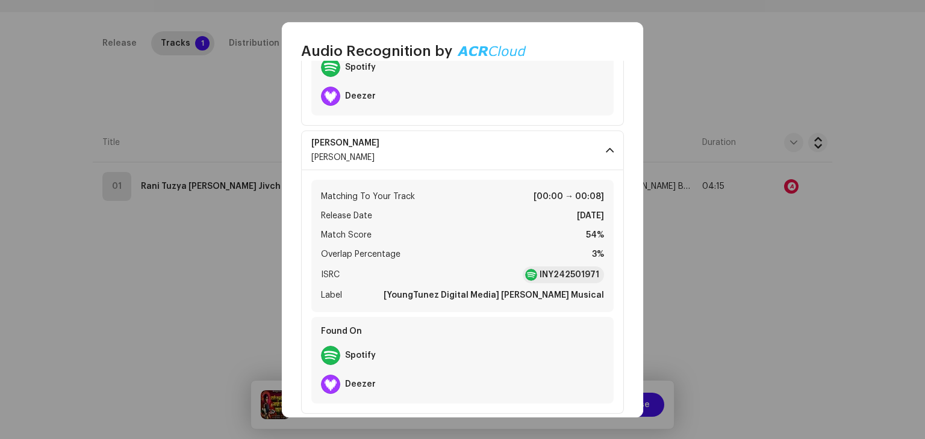
scroll to position [359, 0]
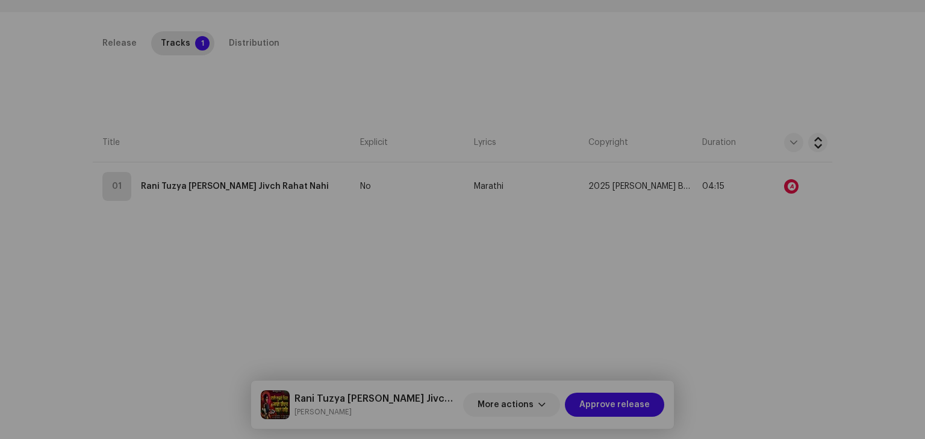
click at [140, 311] on div "Audio Recognition by Remix/Sample 2 All results require review/listening to avo…" at bounding box center [462, 219] width 925 height 439
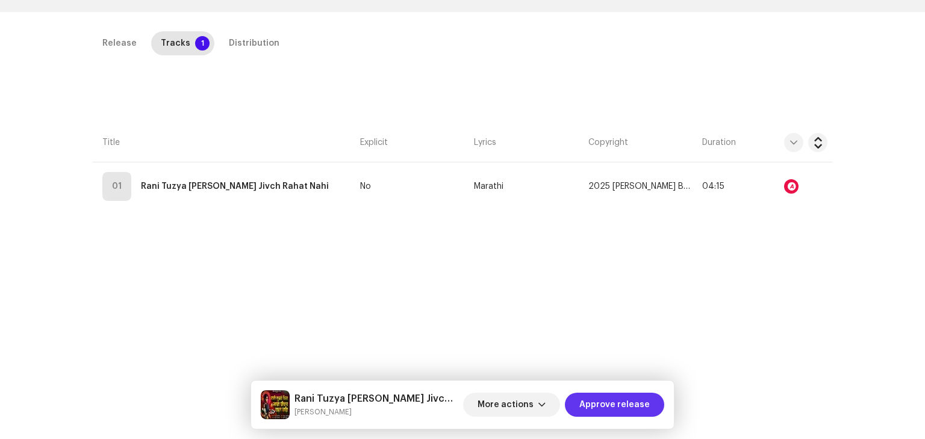
click at [600, 403] on span "Approve release" at bounding box center [614, 405] width 70 height 24
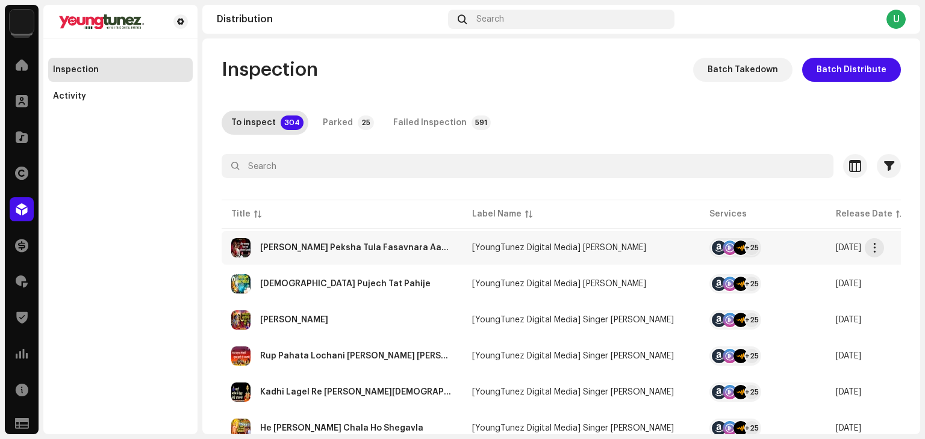
click at [402, 241] on div "[PERSON_NAME] Peksha Tula Fasavnara Aavdto" at bounding box center [342, 247] width 222 height 19
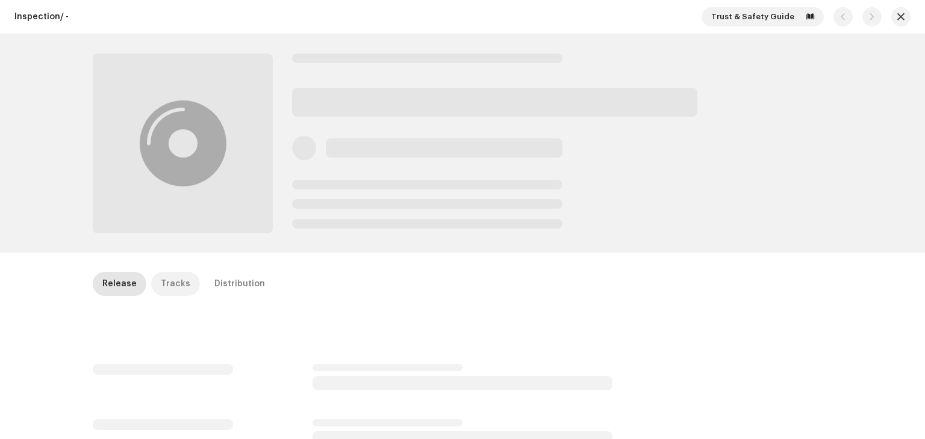
click at [161, 282] on div "Tracks" at bounding box center [175, 284] width 29 height 24
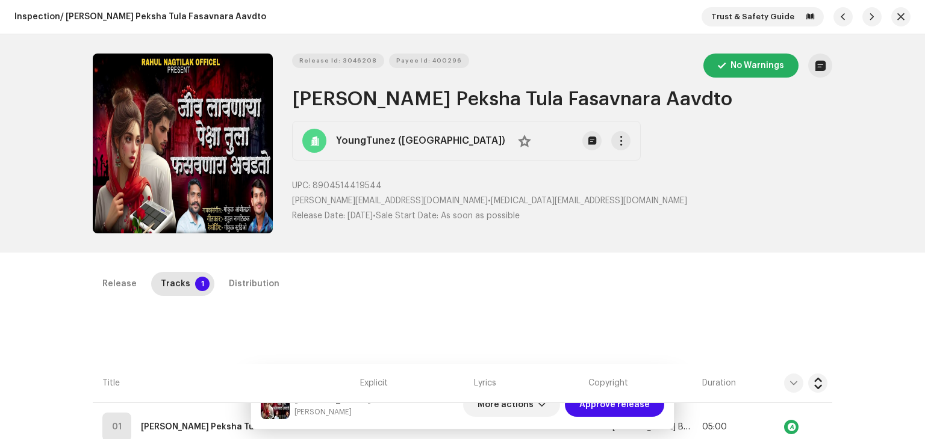
scroll to position [241, 0]
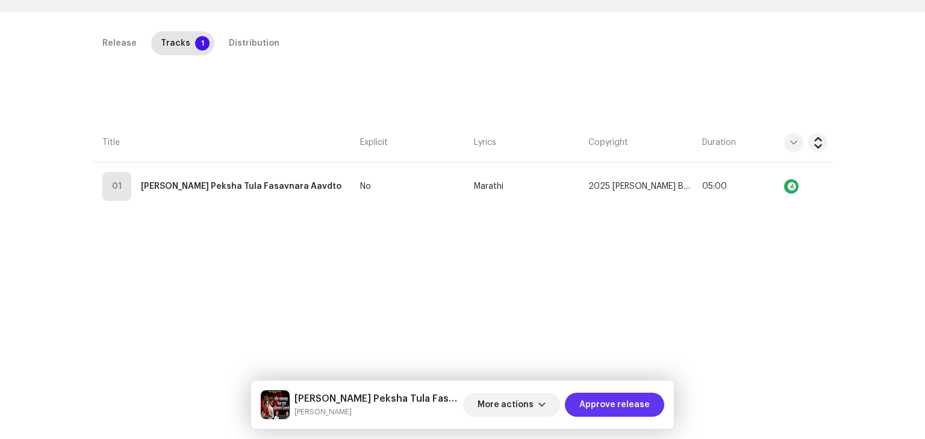
click at [612, 413] on span "Approve release" at bounding box center [614, 405] width 70 height 24
